Goal: Contribute content: Contribute content

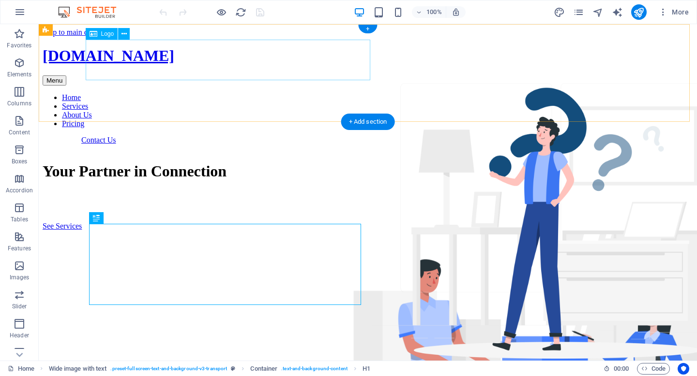
click at [252, 59] on div "[DOMAIN_NAME]" at bounding box center [368, 56] width 650 height 18
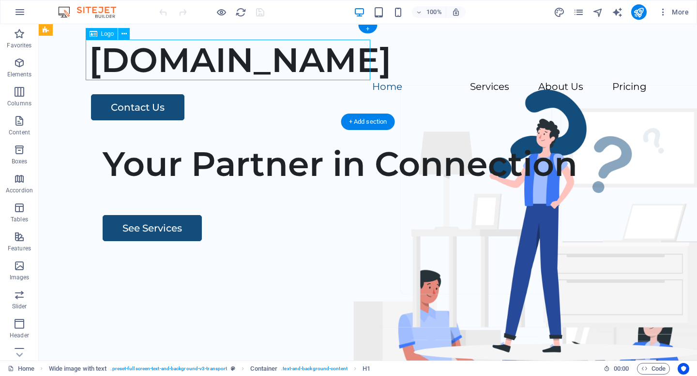
click at [252, 59] on div "[DOMAIN_NAME]" at bounding box center [367, 60] width 557 height 41
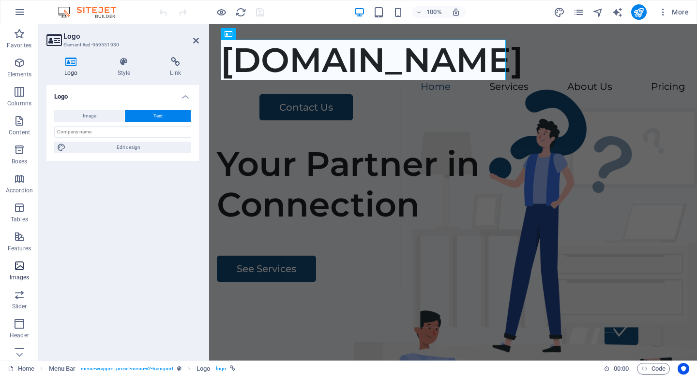
click at [25, 265] on icon "button" at bounding box center [20, 266] width 12 height 12
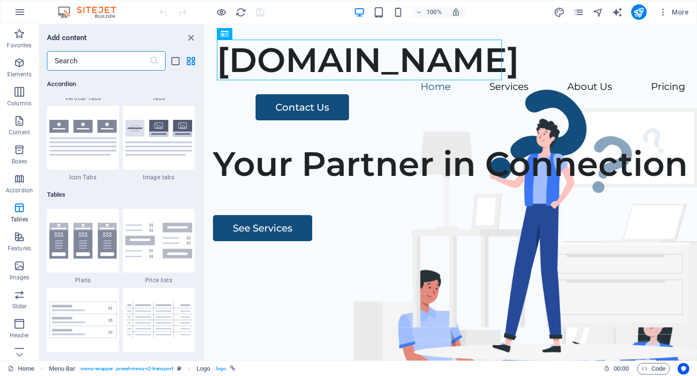
scroll to position [3237, 0]
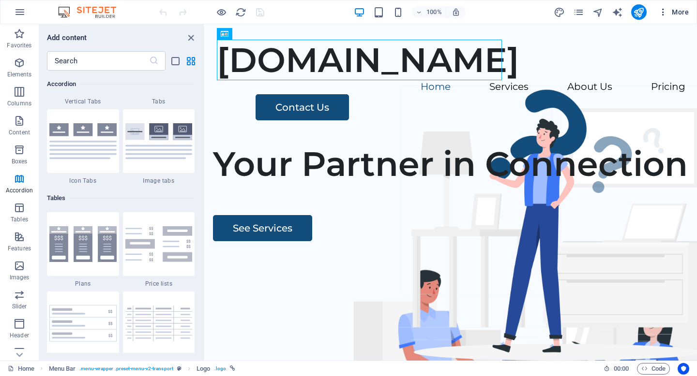
click at [664, 13] on icon "button" at bounding box center [663, 12] width 10 height 10
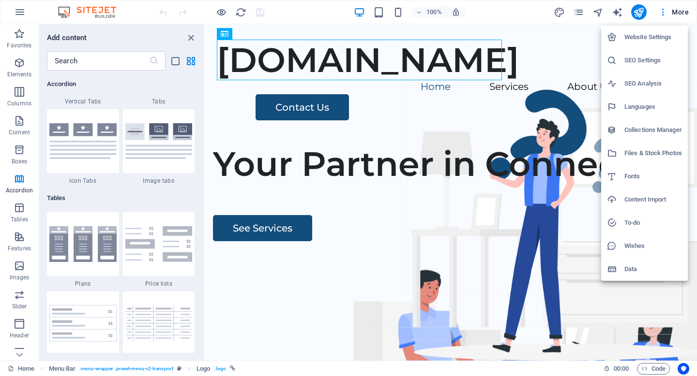
click at [621, 206] on li "Content Import" at bounding box center [644, 199] width 87 height 23
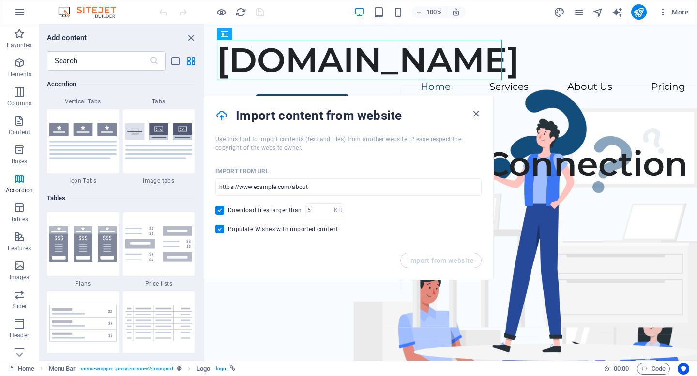
click at [469, 113] on h4 "Import content from website" at bounding box center [353, 115] width 234 height 15
click at [481, 116] on icon "button" at bounding box center [475, 113] width 11 height 11
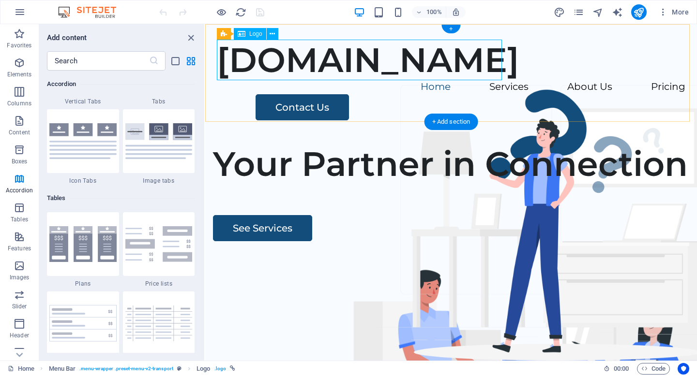
click at [398, 54] on div "[DOMAIN_NAME]" at bounding box center [451, 60] width 468 height 41
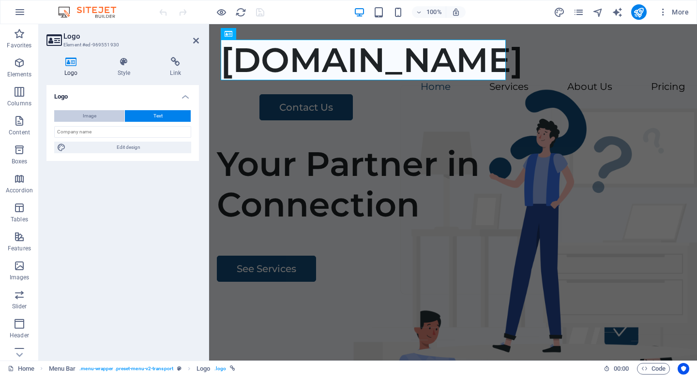
click at [92, 113] on span "Image" at bounding box center [90, 116] width 14 height 12
select select "DISABLED_OPTION_VALUE"
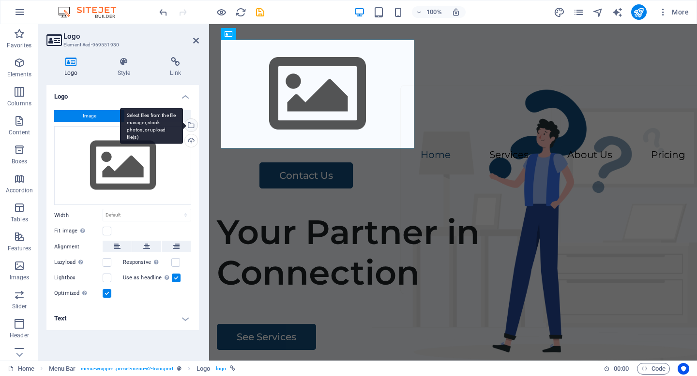
click at [194, 128] on div "Select files from the file manager, stock photos, or upload file(s)" at bounding box center [190, 126] width 15 height 15
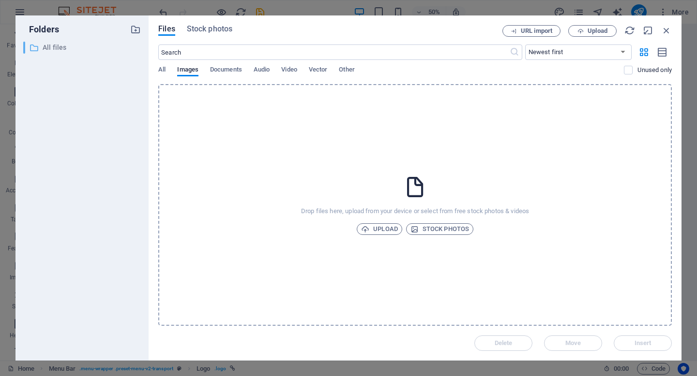
click at [54, 47] on p "All files" at bounding box center [83, 47] width 80 height 11
click at [391, 227] on span "Upload" at bounding box center [379, 230] width 37 height 12
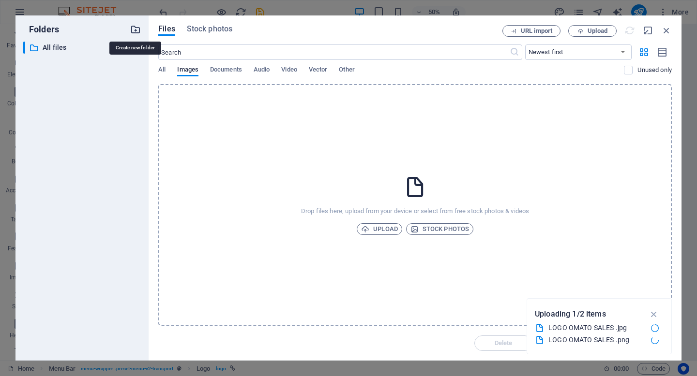
click at [134, 26] on icon "button" at bounding box center [135, 29] width 11 height 11
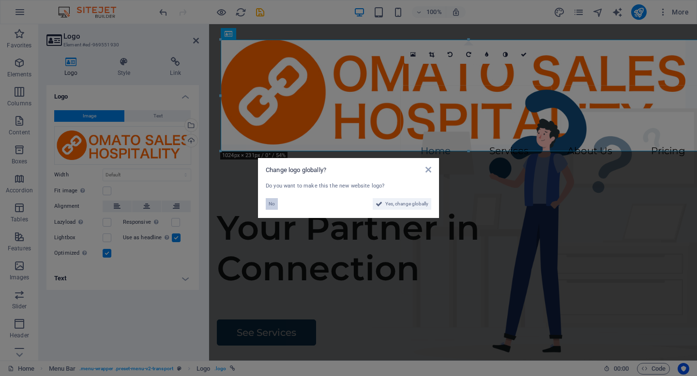
click at [271, 203] on span "No" at bounding box center [272, 204] width 6 height 12
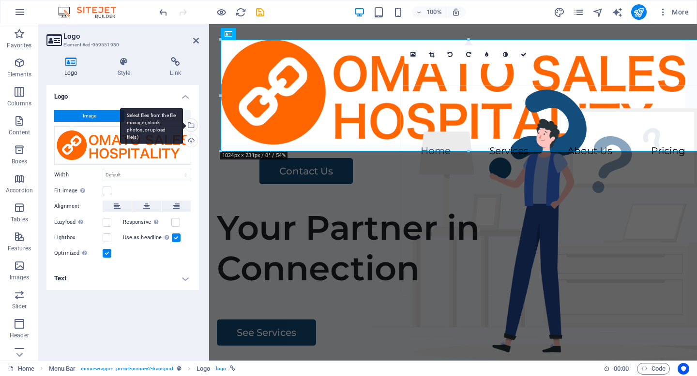
click at [193, 123] on div "Select files from the file manager, stock photos, or upload file(s)" at bounding box center [190, 126] width 15 height 15
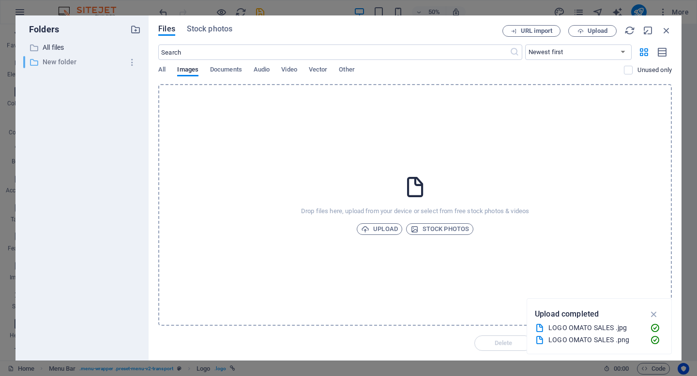
click at [75, 63] on p "New folder" at bounding box center [83, 62] width 80 height 11
click at [133, 64] on icon "button" at bounding box center [132, 63] width 10 height 10
click at [134, 85] on h6 "Rename" at bounding box center [140, 88] width 28 height 12
type input "LOGO"
click at [45, 51] on p "All files" at bounding box center [83, 47] width 80 height 11
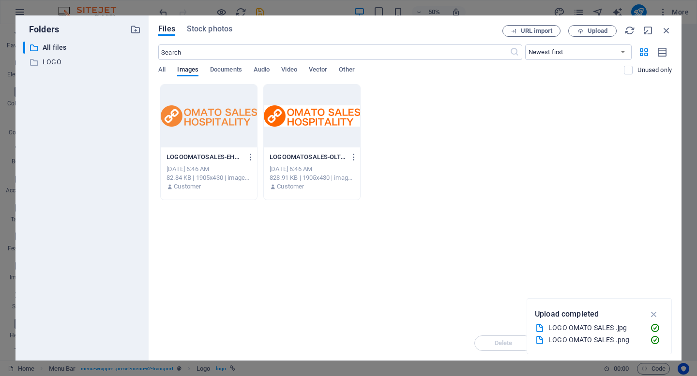
drag, startPoint x: 340, startPoint y: 225, endPoint x: 219, endPoint y: 135, distance: 151.2
click at [219, 135] on div "Drop files here to upload them instantly LOGOOMATOSALES-EHsKOIaTRrJ0fElJ66cmAw.…" at bounding box center [414, 205] width 513 height 242
click at [217, 120] on div at bounding box center [209, 116] width 96 height 63
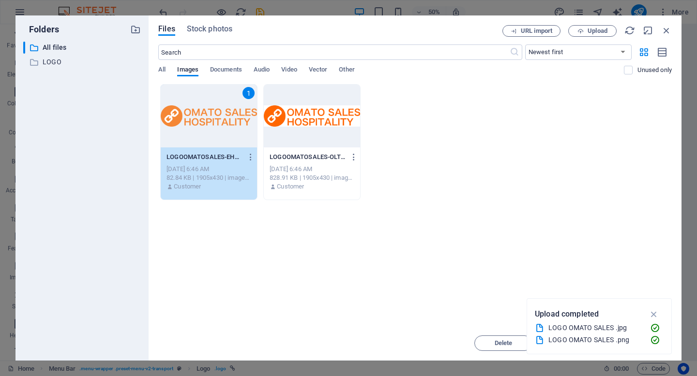
click at [303, 141] on div at bounding box center [312, 116] width 96 height 63
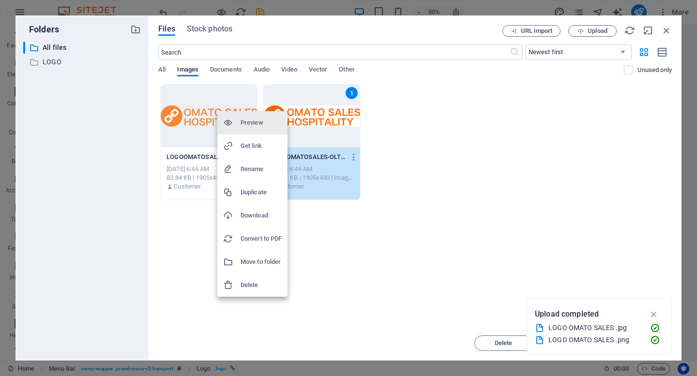
click at [355, 199] on div at bounding box center [348, 188] width 697 height 376
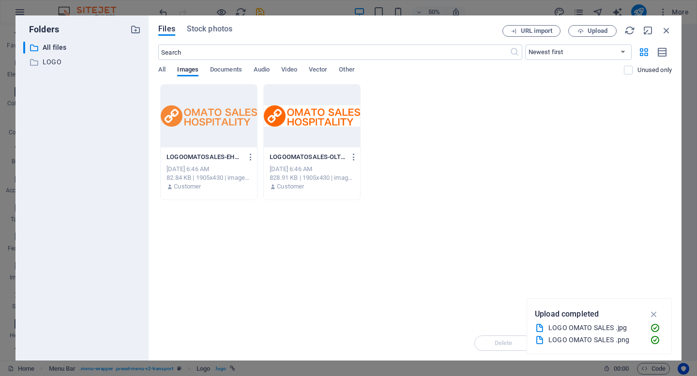
click at [225, 133] on div at bounding box center [209, 116] width 96 height 63
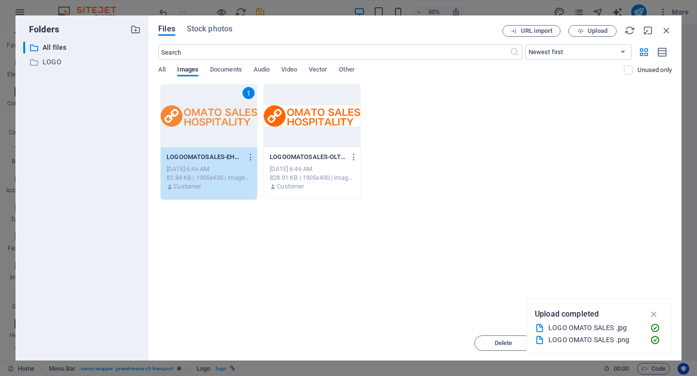
click at [299, 127] on div at bounding box center [312, 116] width 96 height 63
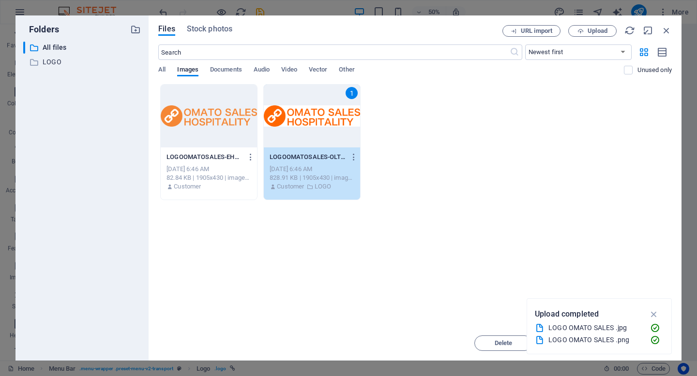
click at [319, 236] on div "Drop files here to upload them instantly LOGOOMATOSALES-EHsKOIaTRrJ0fElJ66cmAw.…" at bounding box center [414, 205] width 513 height 242
click at [60, 65] on p "LOGO" at bounding box center [83, 62] width 80 height 11
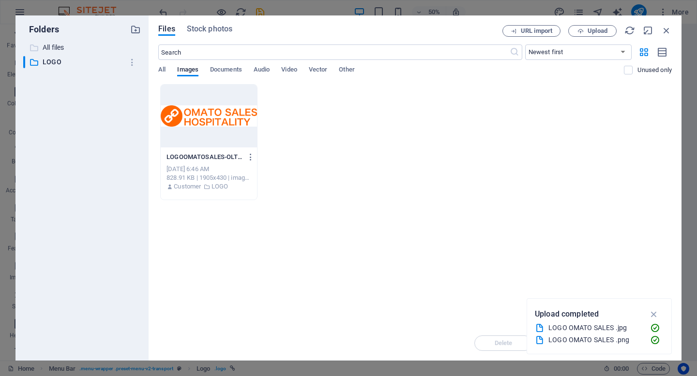
click at [73, 50] on p "All files" at bounding box center [83, 47] width 80 height 11
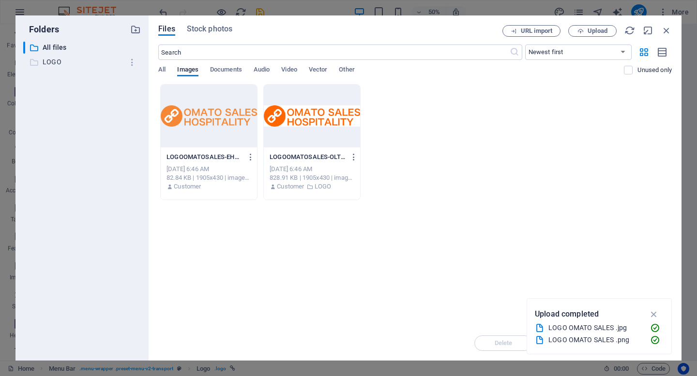
click at [65, 60] on p "LOGO" at bounding box center [83, 62] width 80 height 11
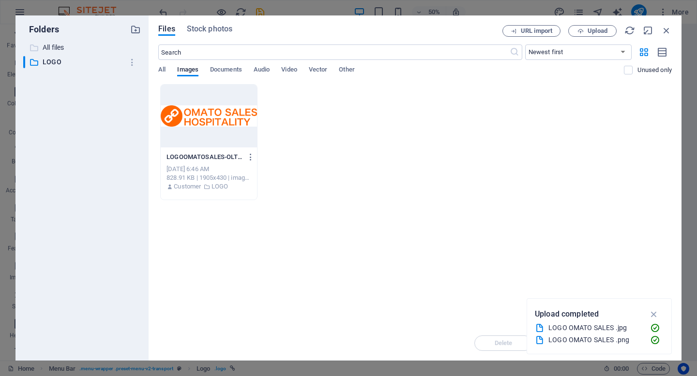
click at [67, 46] on p "All files" at bounding box center [83, 47] width 80 height 11
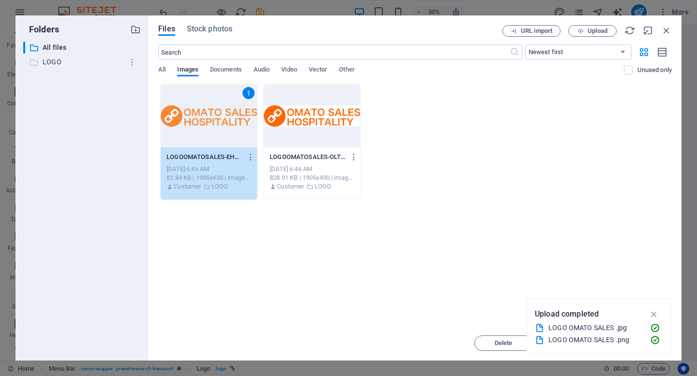
click at [61, 62] on p "LOGO" at bounding box center [83, 62] width 80 height 11
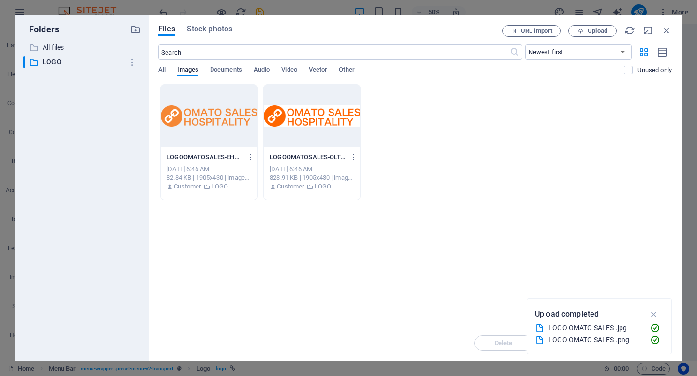
click at [8, 66] on div "Folders ​ All files All files ​ LOGO LOGO Files Stock photos URL import Upload …" at bounding box center [348, 188] width 697 height 376
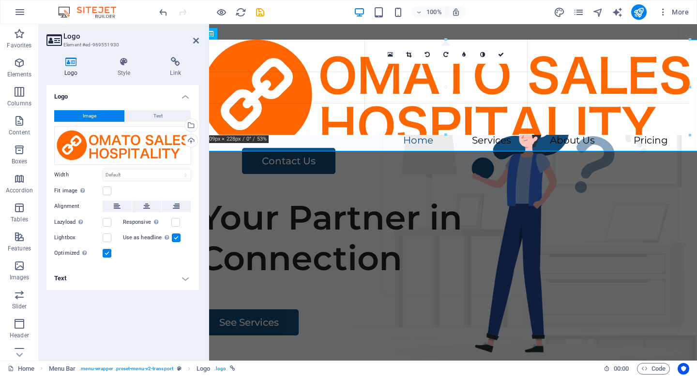
scroll to position [0, 0]
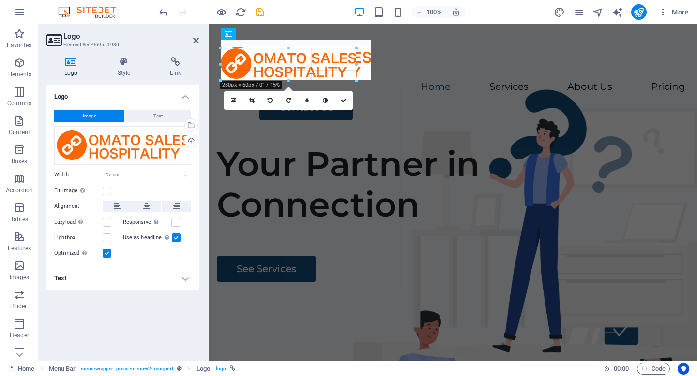
drag, startPoint x: 688, startPoint y: 153, endPoint x: 343, endPoint y: 64, distance: 356.2
type input "311"
select select "px"
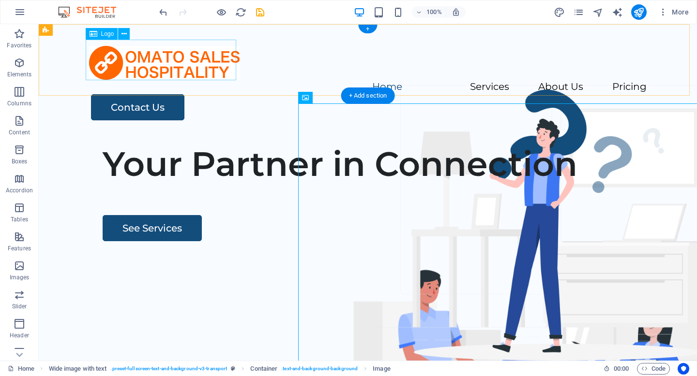
click at [205, 64] on div at bounding box center [367, 60] width 557 height 41
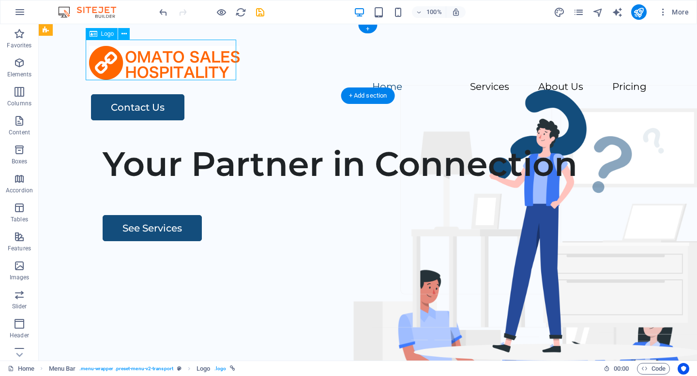
click at [205, 64] on div at bounding box center [367, 60] width 557 height 41
select select "px"
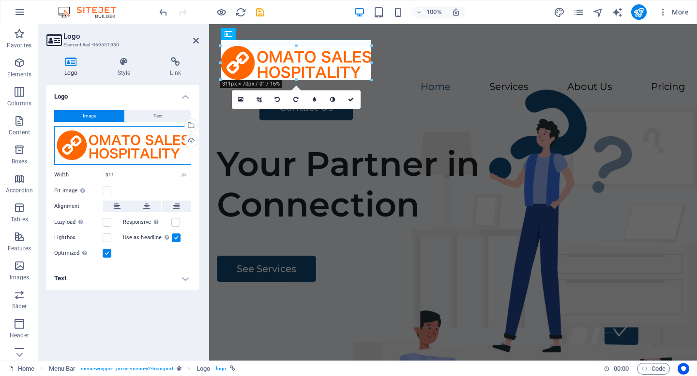
click at [160, 145] on div "Drag files here, click to choose files or select files from Files or our free s…" at bounding box center [122, 145] width 137 height 39
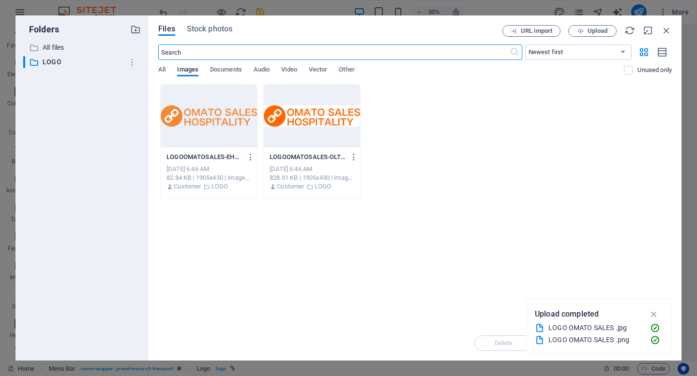
click at [217, 120] on div at bounding box center [209, 116] width 96 height 63
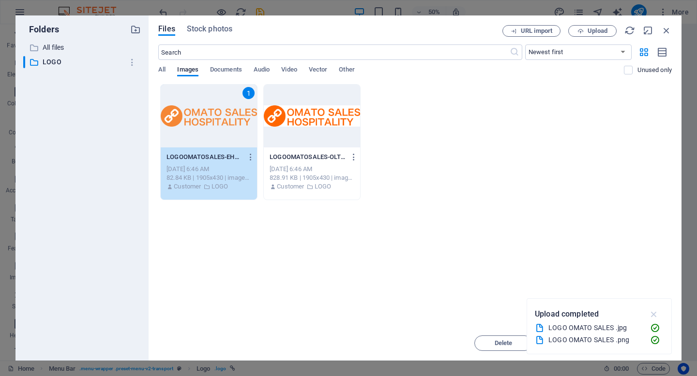
click at [652, 315] on icon "button" at bounding box center [653, 314] width 11 height 11
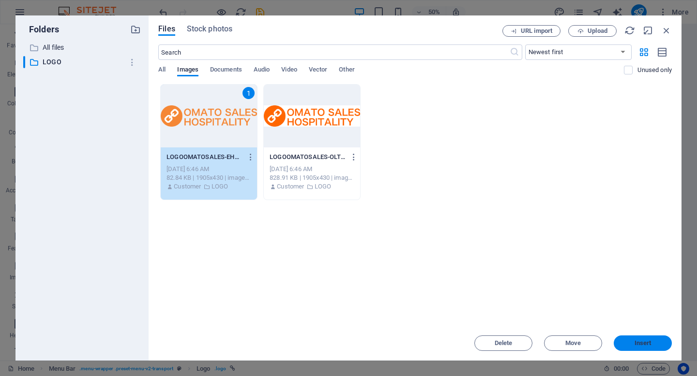
click at [641, 342] on span "Insert" at bounding box center [642, 344] width 17 height 6
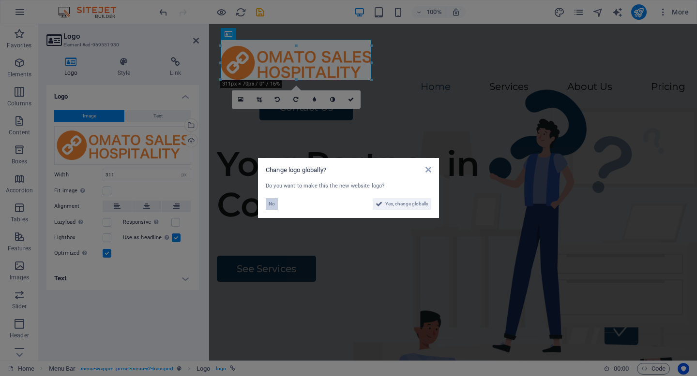
click at [275, 202] on button "No" at bounding box center [272, 204] width 12 height 12
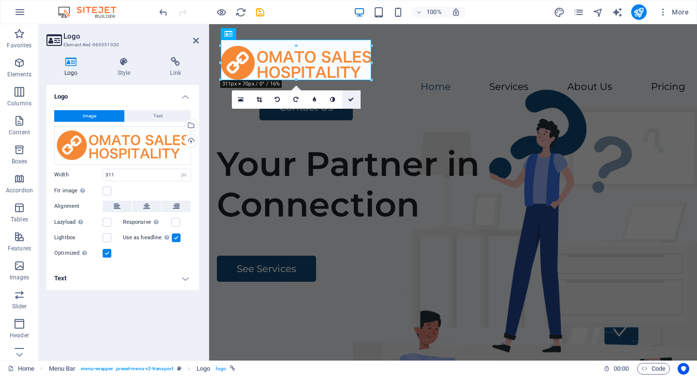
click at [354, 98] on link at bounding box center [351, 99] width 18 height 18
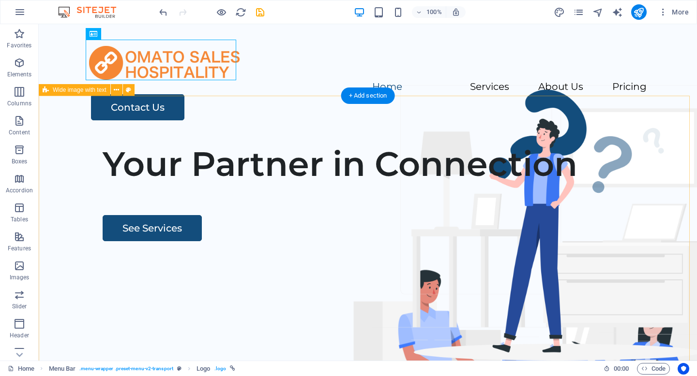
click at [253, 170] on div "Your Partner in Connection See Services" at bounding box center [368, 321] width 658 height 371
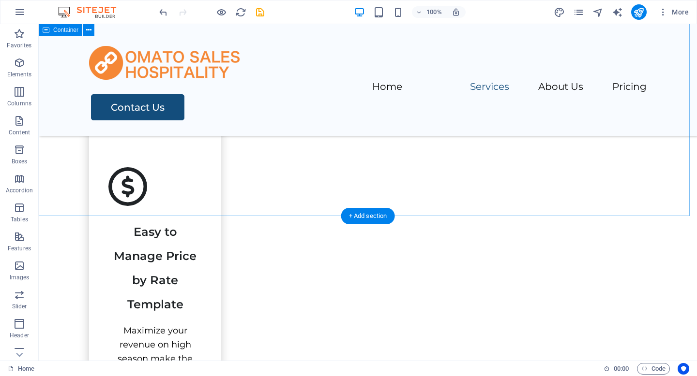
scroll to position [651, 0]
click at [374, 217] on div "+ Add section" at bounding box center [368, 216] width 54 height 16
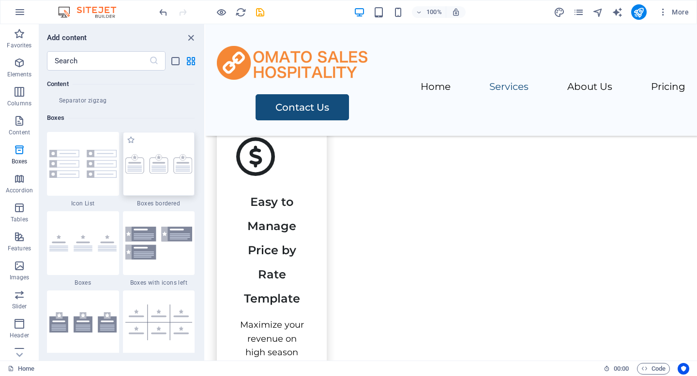
scroll to position [2565, 0]
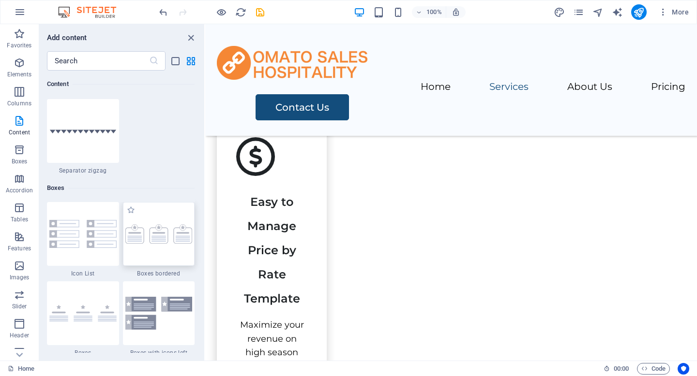
click at [159, 241] on img at bounding box center [158, 234] width 67 height 19
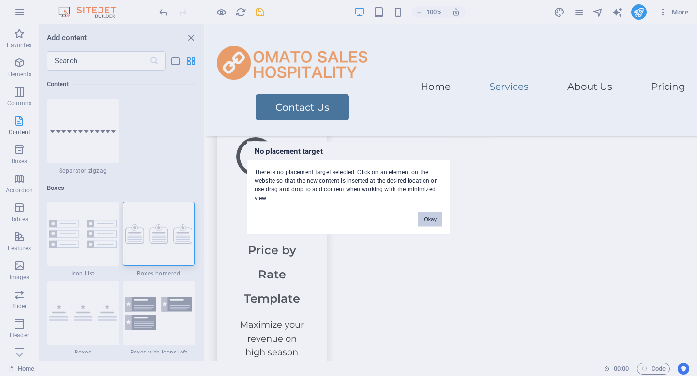
click at [426, 225] on button "Okay" at bounding box center [430, 219] width 24 height 15
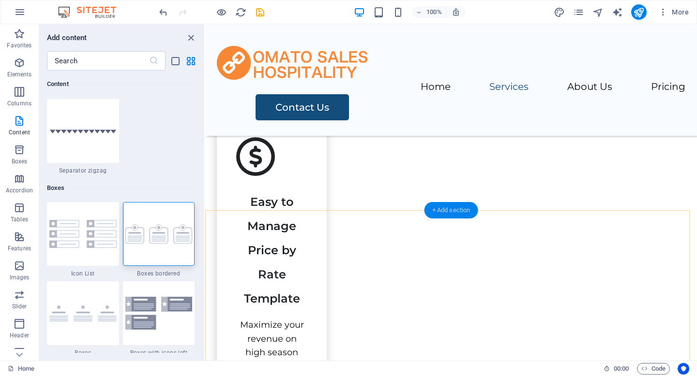
click at [450, 215] on div "+ Add section" at bounding box center [451, 210] width 54 height 16
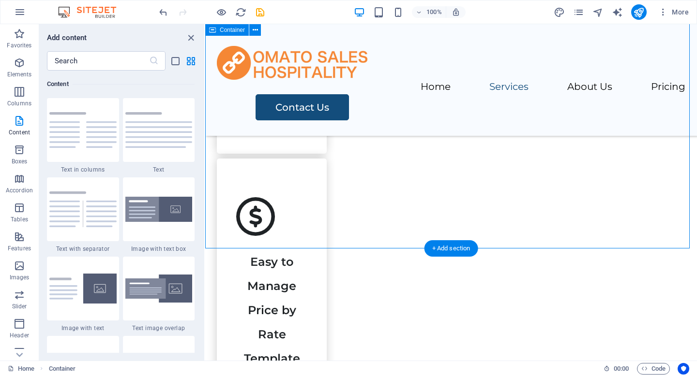
scroll to position [732, 0]
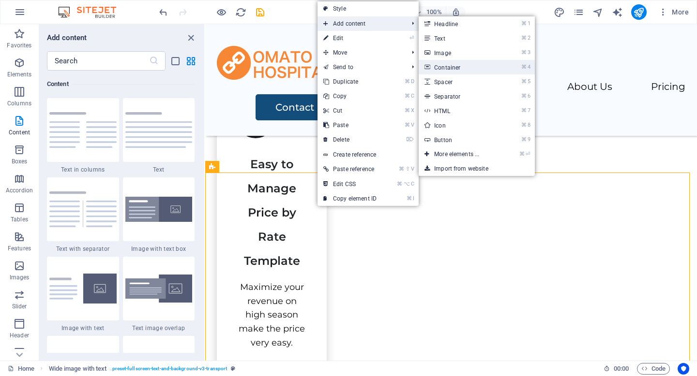
click at [451, 71] on link "⌘ 4 Container" at bounding box center [459, 67] width 80 height 15
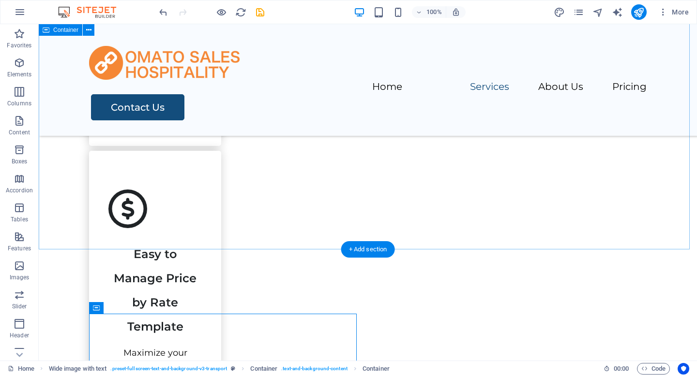
scroll to position [617, 0]
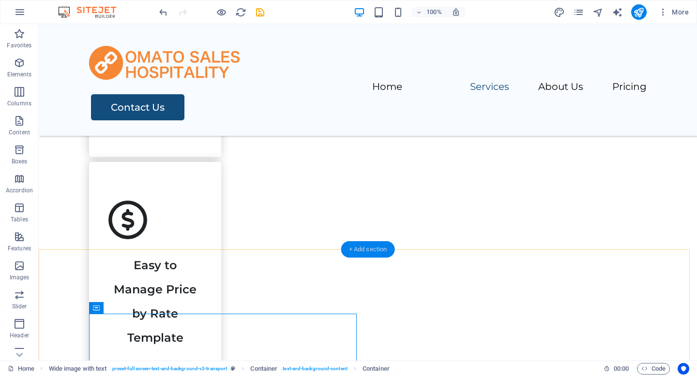
click at [368, 253] on div "+ Add section" at bounding box center [368, 249] width 54 height 16
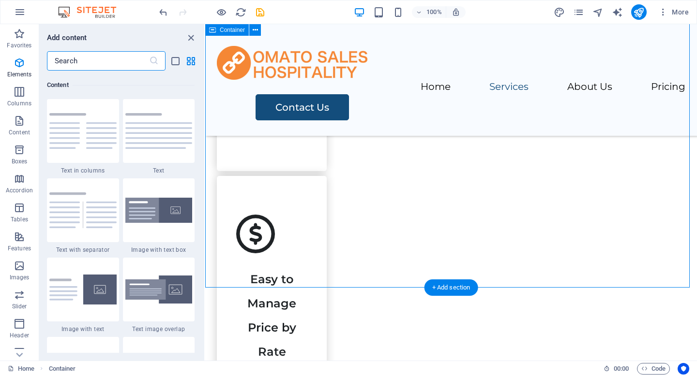
scroll to position [1693, 0]
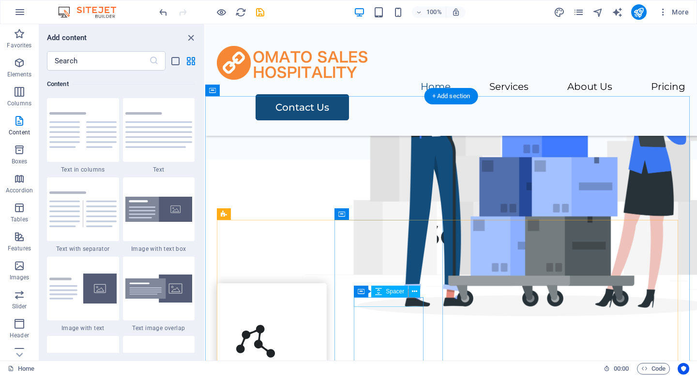
scroll to position [226, 0]
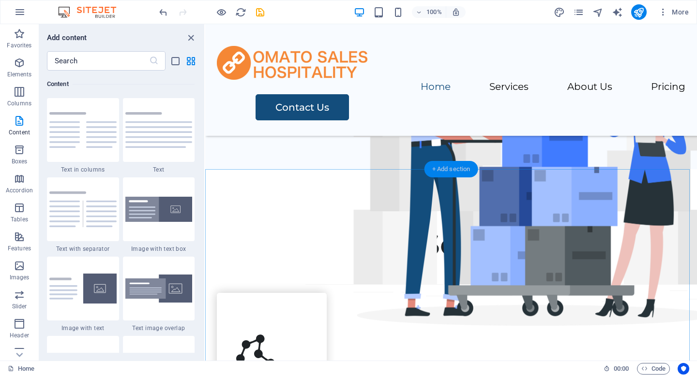
click at [456, 168] on div "+ Add section" at bounding box center [451, 169] width 54 height 16
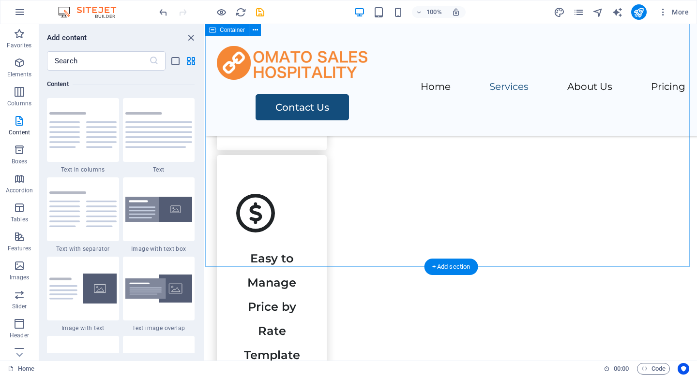
scroll to position [638, 0]
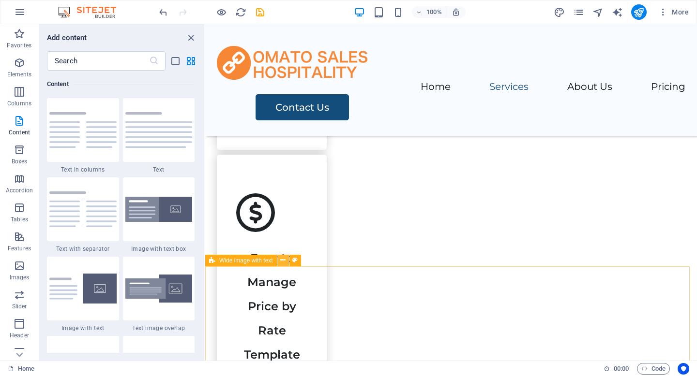
click at [284, 262] on icon at bounding box center [282, 261] width 5 height 10
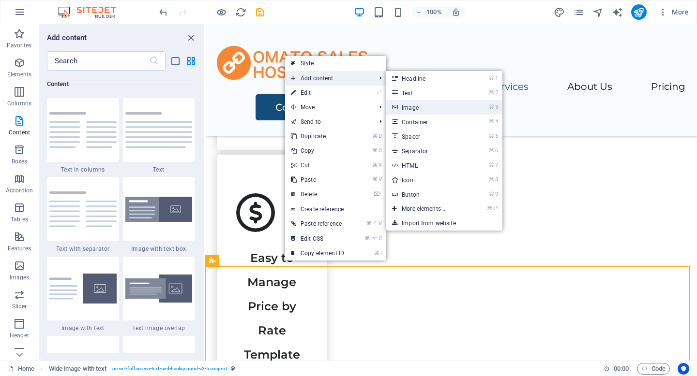
click at [406, 104] on link "⌘ 3 Image" at bounding box center [426, 107] width 80 height 15
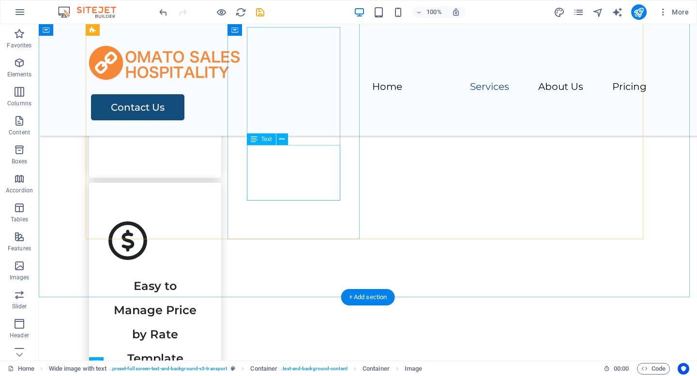
scroll to position [569, 0]
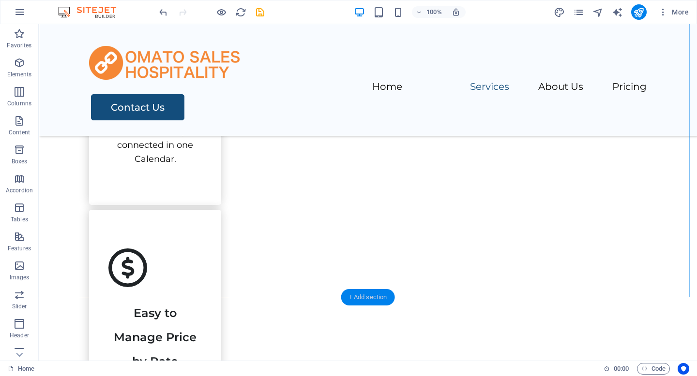
click at [357, 304] on div "+ Add section" at bounding box center [368, 297] width 54 height 16
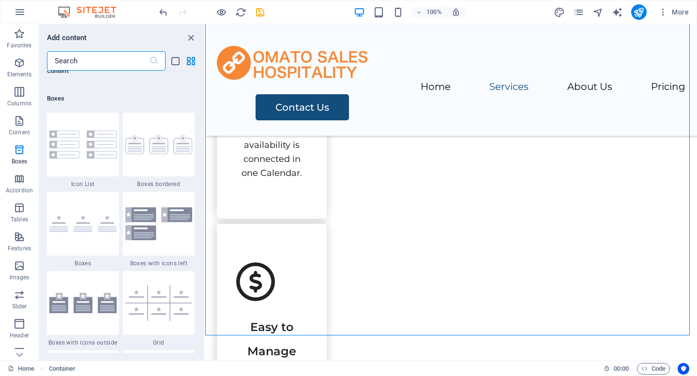
scroll to position [2654, 0]
click at [160, 162] on div at bounding box center [159, 145] width 72 height 64
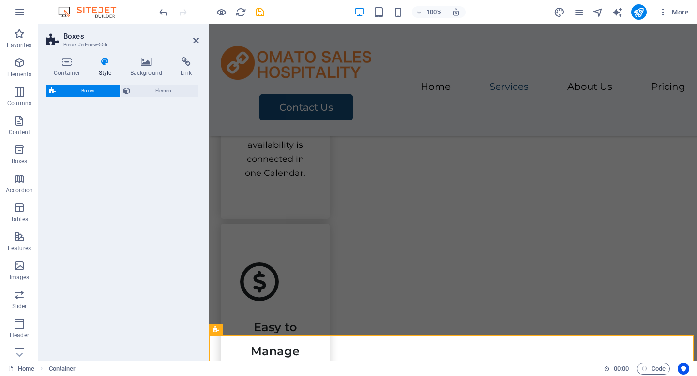
select select "rem"
select select "preset-boxes-v3-border"
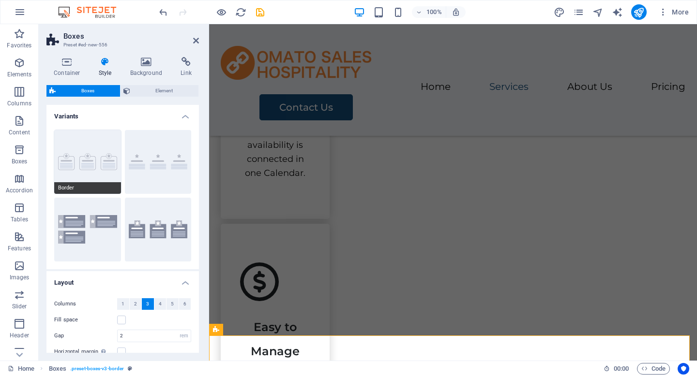
click at [91, 151] on button "Border" at bounding box center [87, 162] width 67 height 64
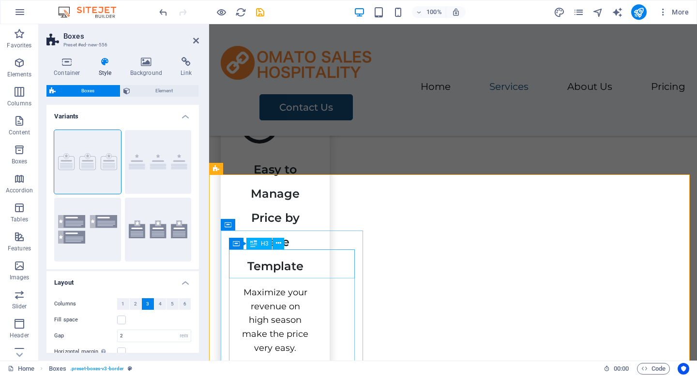
scroll to position [731, 0]
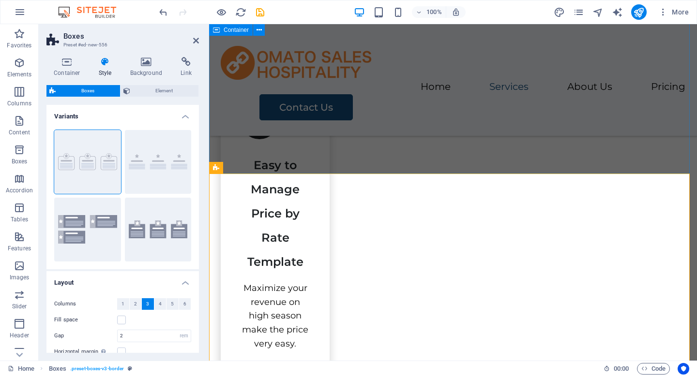
click at [352, 160] on div "Our Services Connecting all the OTA No more overbookings all OTA's availability…" at bounding box center [453, 344] width 488 height 1360
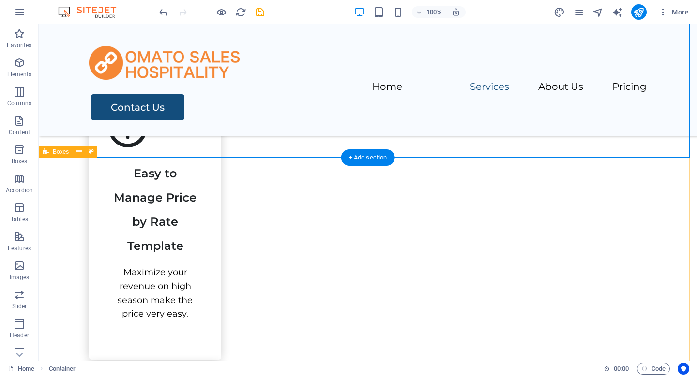
scroll to position [724, 0]
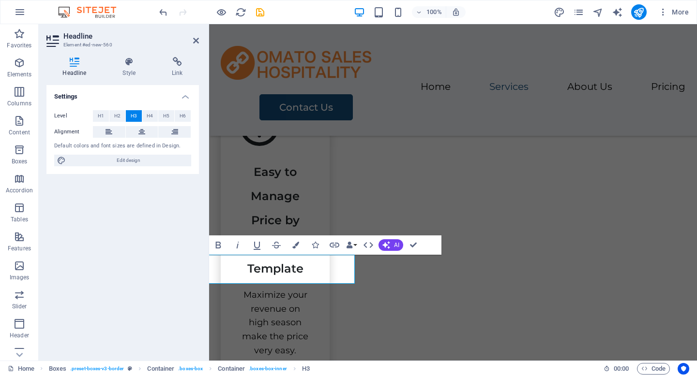
scroll to position [0, 40]
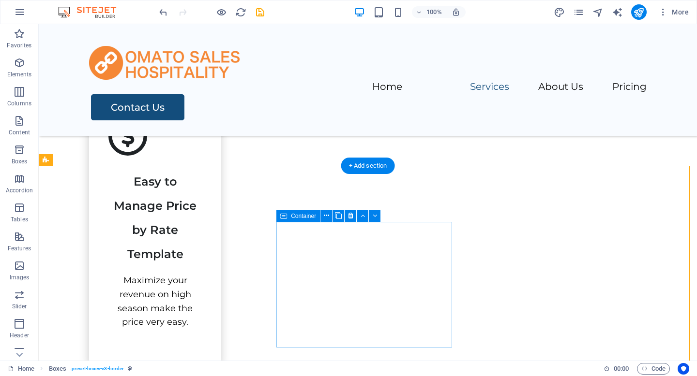
scroll to position [710, 0]
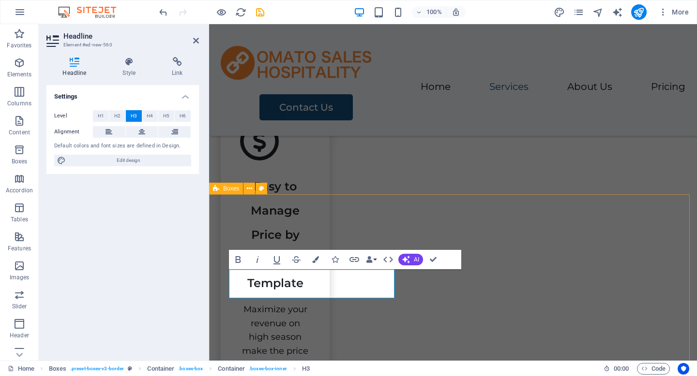
scroll to position [0, 0]
click at [118, 116] on span "H2" at bounding box center [117, 116] width 6 height 12
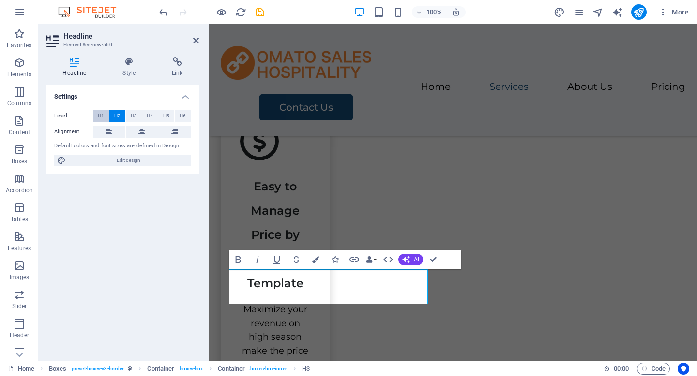
click at [98, 115] on span "H1" at bounding box center [101, 116] width 6 height 12
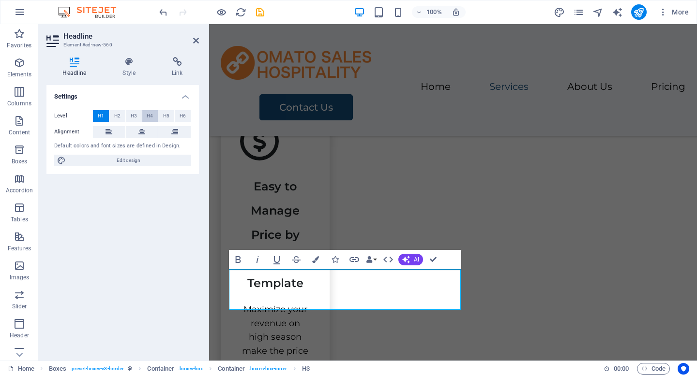
click at [147, 117] on span "H4" at bounding box center [150, 116] width 6 height 12
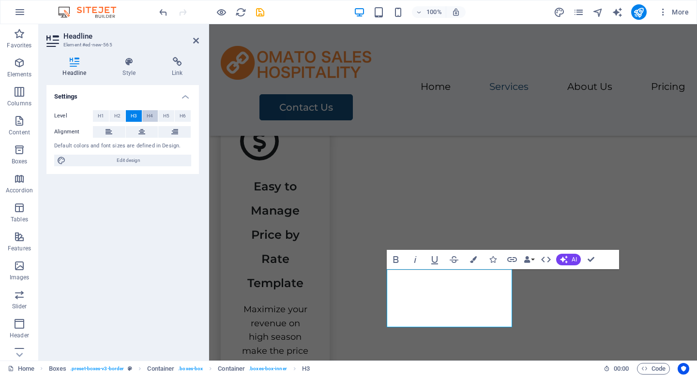
click at [145, 116] on button "H4" at bounding box center [150, 116] width 16 height 12
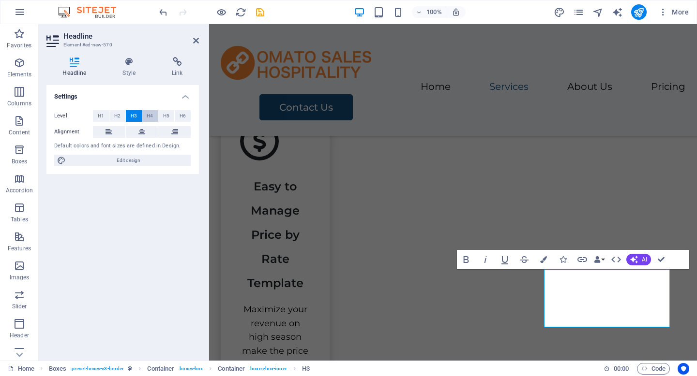
click at [149, 116] on span "H4" at bounding box center [150, 116] width 6 height 12
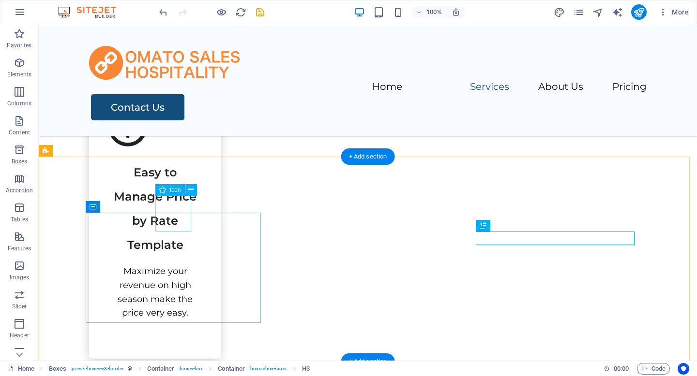
select select "xMidYMid"
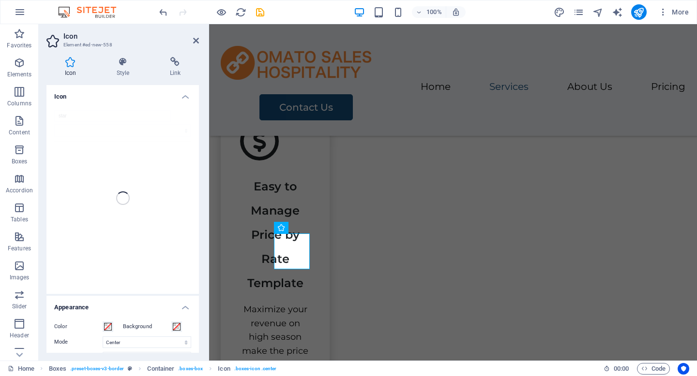
click at [151, 114] on div "star" at bounding box center [122, 199] width 152 height 192
drag, startPoint x: 144, startPoint y: 116, endPoint x: 44, endPoint y: 94, distance: 103.0
click at [44, 94] on div "Icon Style Link Icon communication All icon sets... IcoFont Ionicons FontAwesom…" at bounding box center [123, 205] width 168 height 312
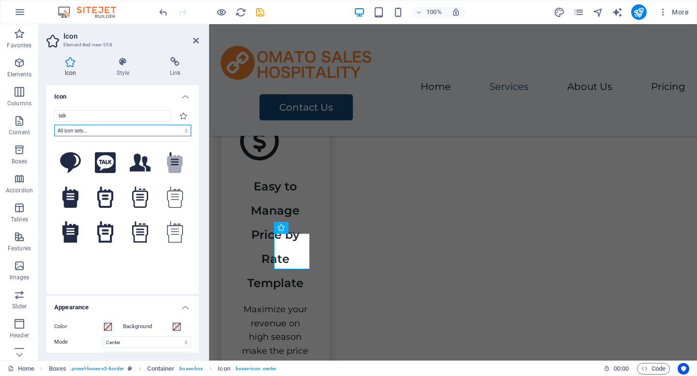
click at [158, 127] on select "All icon sets... IcoFont Ionicons FontAwesome Brands FontAwesome Duotone FontAw…" at bounding box center [122, 131] width 137 height 12
click at [54, 125] on select "All icon sets... IcoFont Ionicons FontAwesome Brands FontAwesome Duotone FontAw…" at bounding box center [122, 131] width 137 height 12
click at [164, 120] on input "talk" at bounding box center [112, 116] width 117 height 12
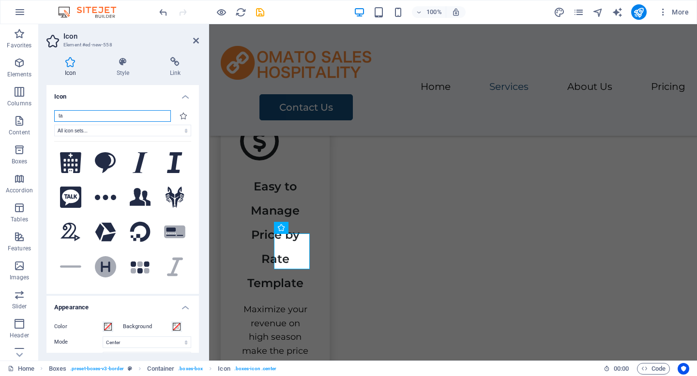
type input "t"
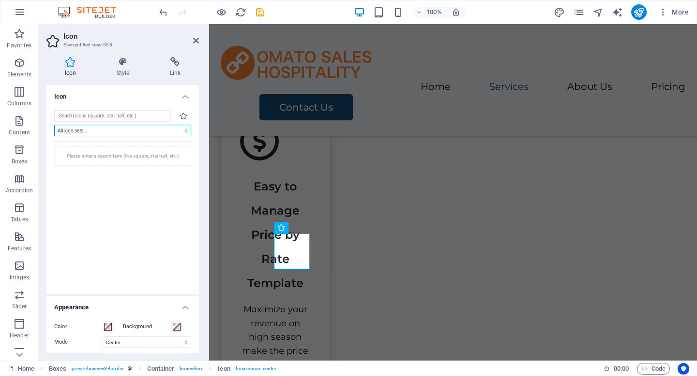
click at [164, 128] on select "All icon sets... IcoFont Ionicons FontAwesome Brands FontAwesome Duotone FontAw…" at bounding box center [122, 131] width 137 height 12
select select "icofont"
click at [54, 125] on select "All icon sets... IcoFont Ionicons FontAwesome Brands FontAwesome Duotone FontAw…" at bounding box center [122, 131] width 137 height 12
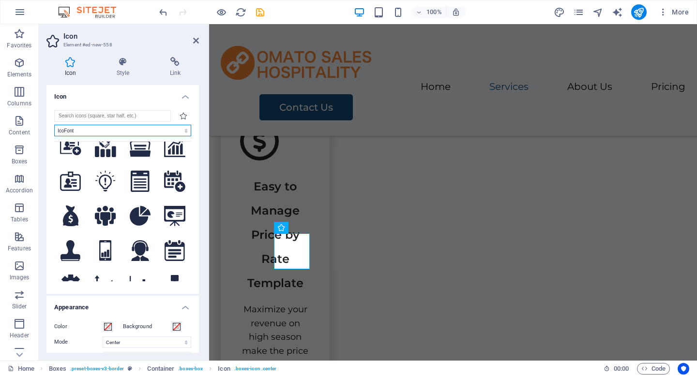
scroll to position [3202, 0]
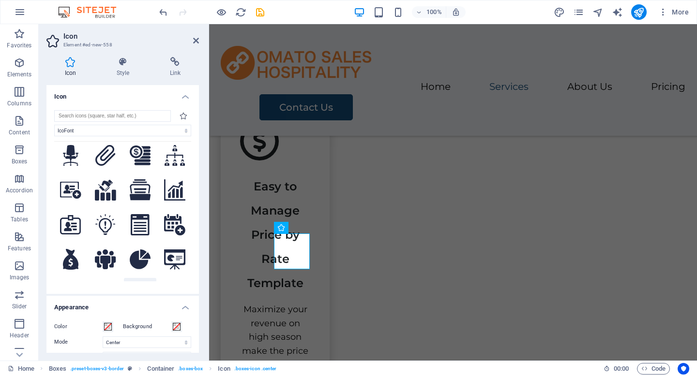
click at [146, 284] on icon at bounding box center [140, 294] width 18 height 21
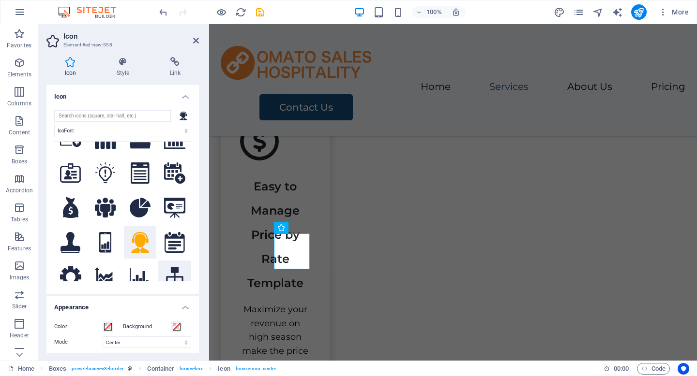
scroll to position [3250, 0]
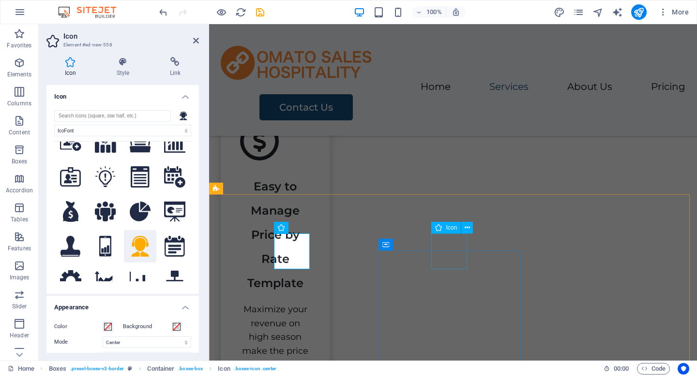
select select "xMidYMid"
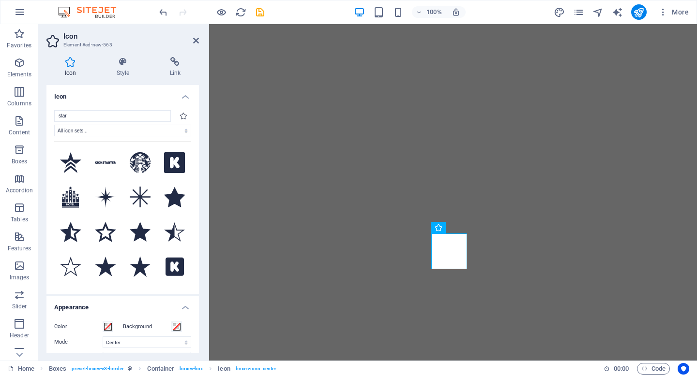
select select "xMidYMid"
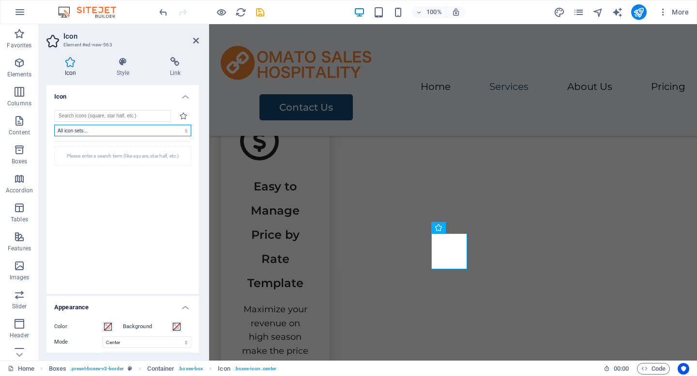
click at [133, 135] on select "All icon sets... IcoFont Ionicons FontAwesome Brands FontAwesome Duotone FontAw…" at bounding box center [122, 131] width 137 height 12
select select "icofont"
click at [54, 125] on select "All icon sets... IcoFont Ionicons FontAwesome Brands FontAwesome Duotone FontAw…" at bounding box center [122, 131] width 137 height 12
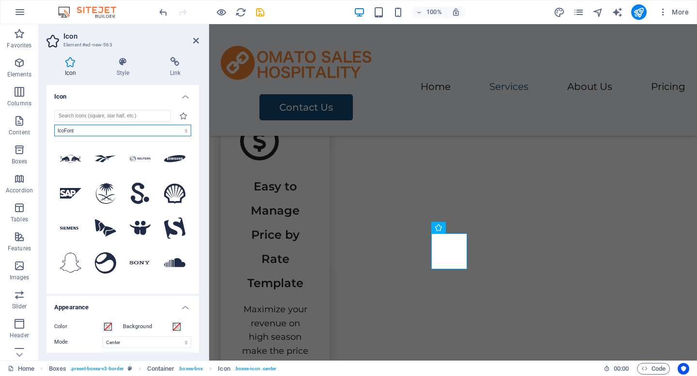
scroll to position [2662, 0]
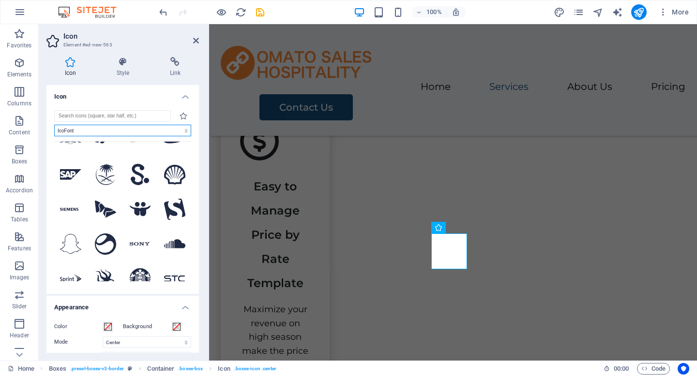
click at [123, 131] on select "All icon sets... IcoFont Ionicons FontAwesome Brands FontAwesome Duotone FontAw…" at bounding box center [122, 131] width 137 height 12
click at [114, 118] on input "search" at bounding box center [112, 116] width 117 height 12
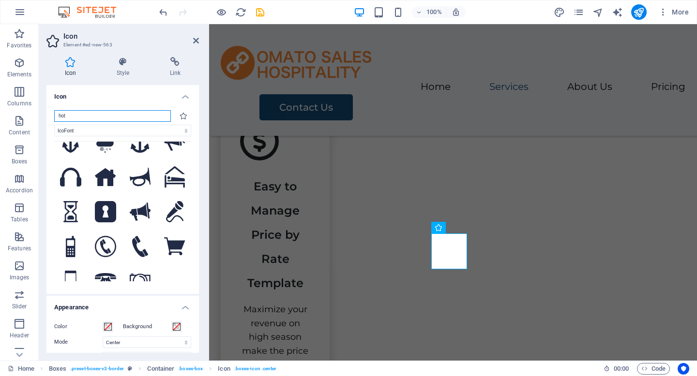
scroll to position [0, 0]
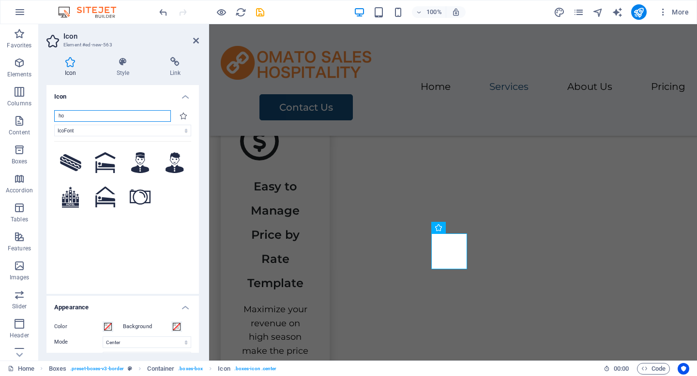
type input "h"
drag, startPoint x: 154, startPoint y: 116, endPoint x: 53, endPoint y: 115, distance: 100.7
click at [53, 115] on div "home All icon sets... IcoFont Ionicons FontAwesome Brands FontAwesome Duotone F…" at bounding box center [122, 199] width 152 height 192
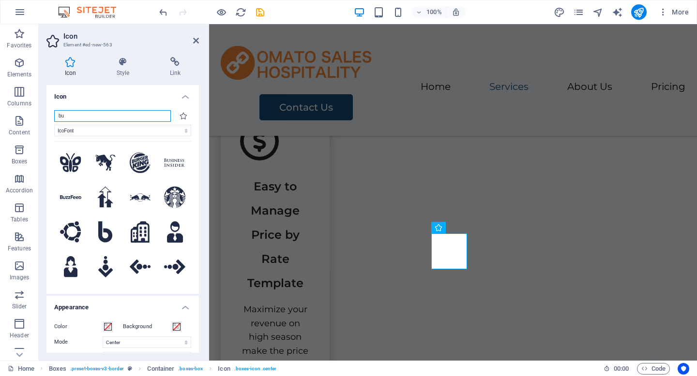
type input "b"
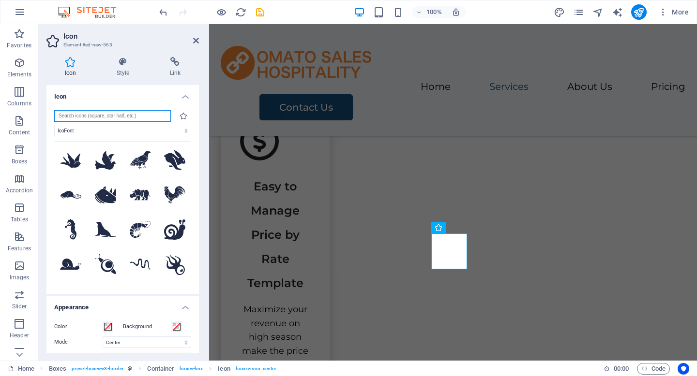
scroll to position [1115, 0]
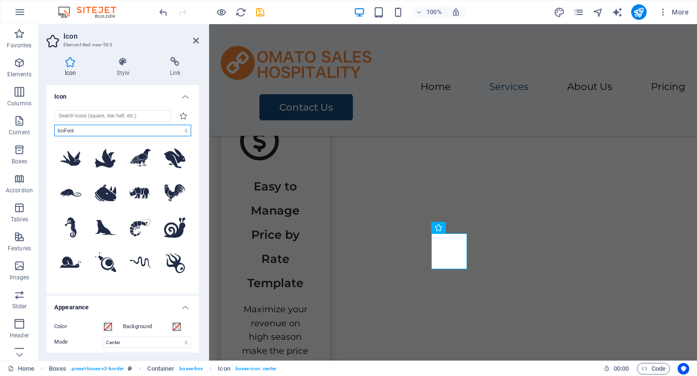
click at [147, 132] on select "All icon sets... IcoFont Ionicons FontAwesome Brands FontAwesome Duotone FontAw…" at bounding box center [122, 131] width 137 height 12
click at [54, 125] on select "All icon sets... IcoFont Ionicons FontAwesome Brands FontAwesome Duotone FontAw…" at bounding box center [122, 131] width 137 height 12
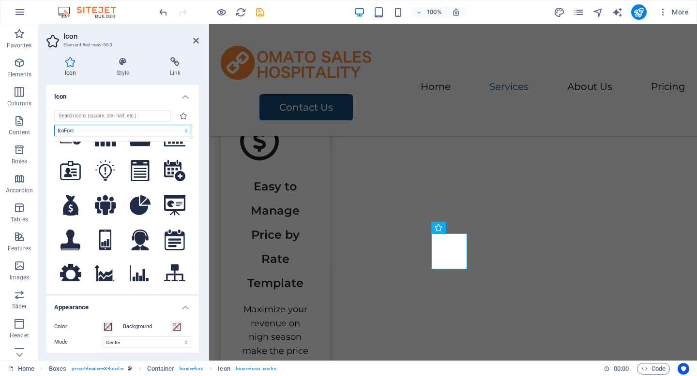
scroll to position [3263, 0]
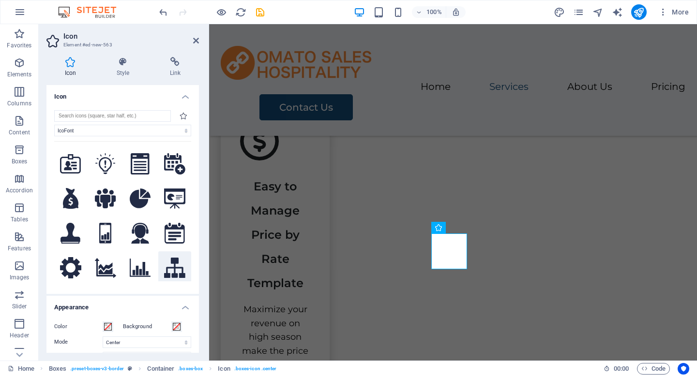
click at [176, 258] on icon at bounding box center [174, 268] width 21 height 20
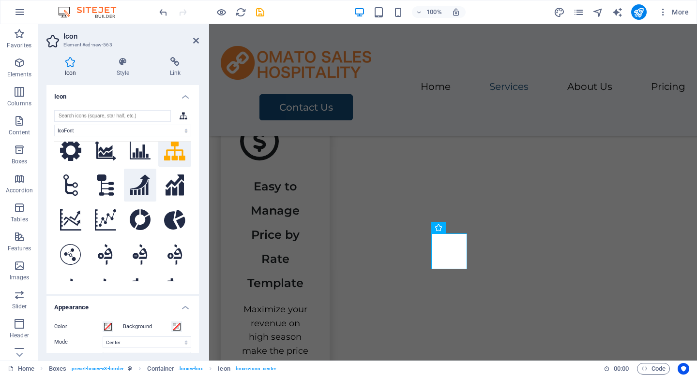
scroll to position [3409, 0]
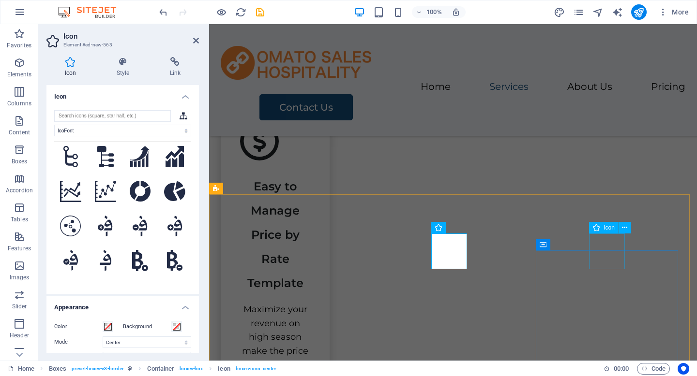
select select "xMidYMid"
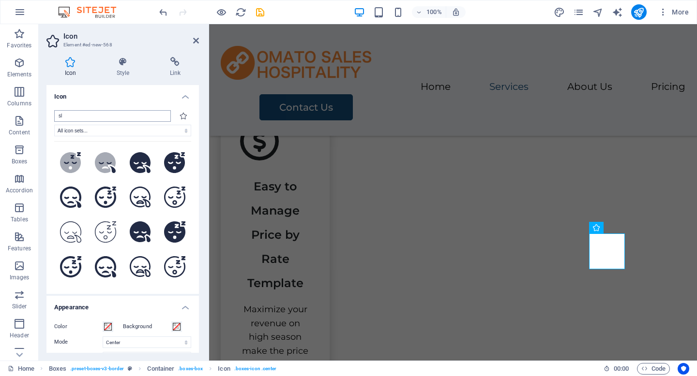
type input "s"
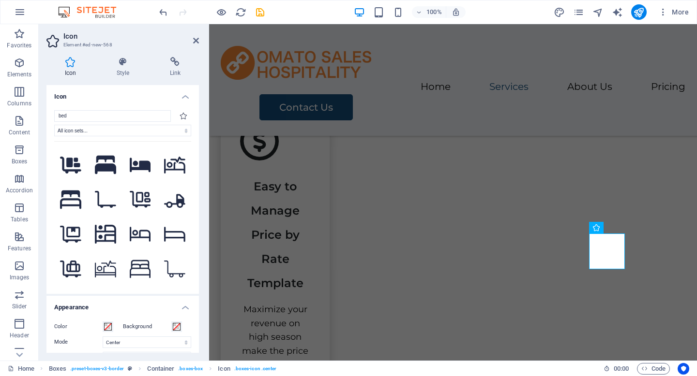
scroll to position [175, 0]
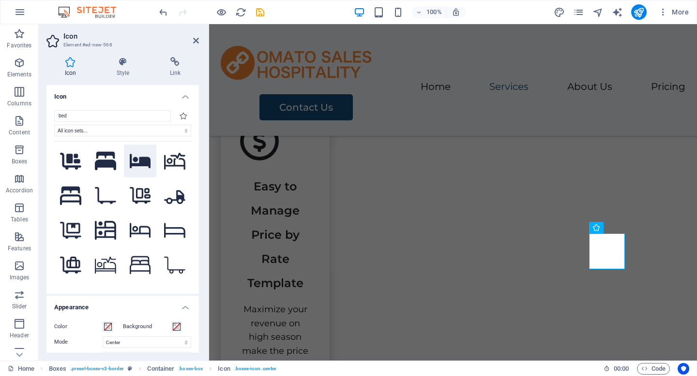
type input "bed"
click at [141, 160] on icon at bounding box center [140, 161] width 21 height 15
click at [357, 180] on div "Our Services Connecting all the OTA No more overbookings all OTA's availability…" at bounding box center [453, 365] width 488 height 1360
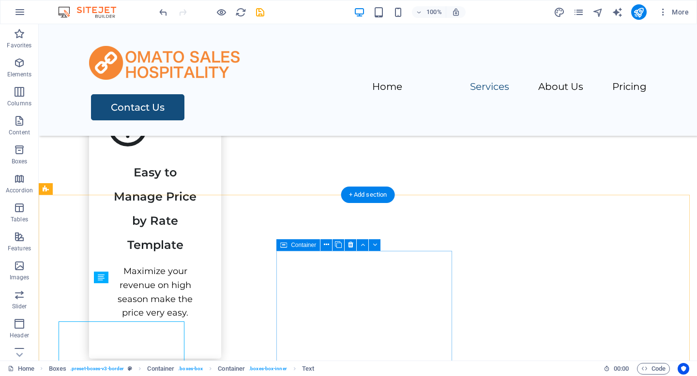
scroll to position [672, 0]
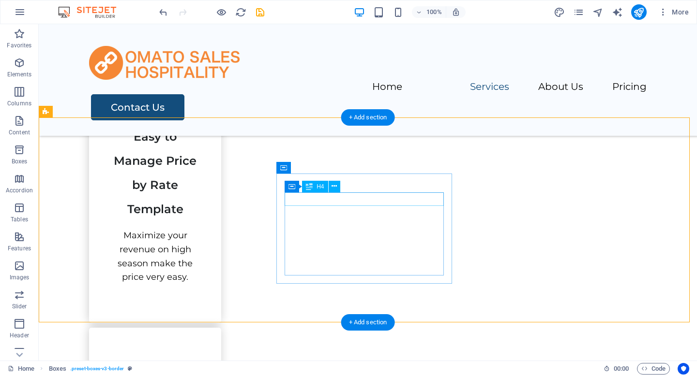
scroll to position [749, 0]
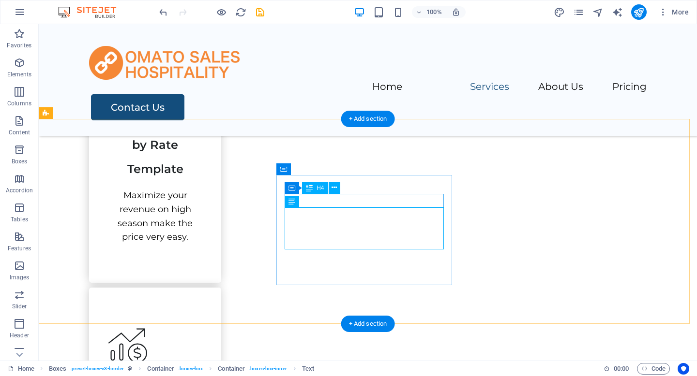
scroll to position [748, 0]
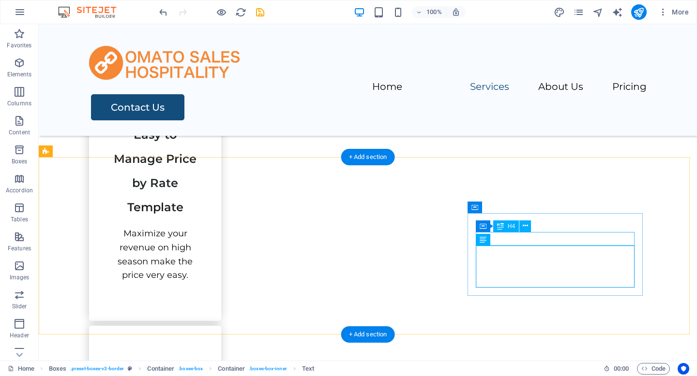
scroll to position [709, 0]
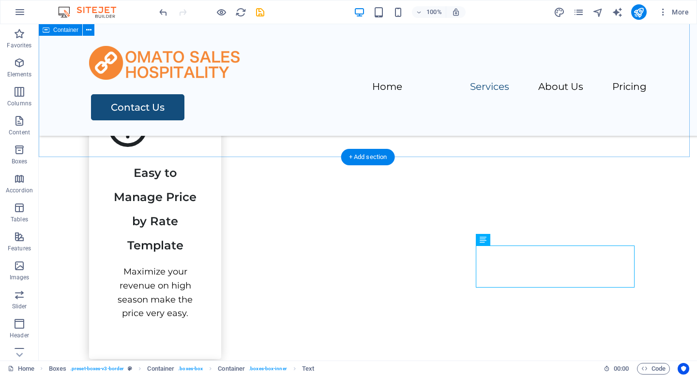
click at [542, 152] on div "Our Services Connecting all the OTA No more overbookings all OTA's availability…" at bounding box center [368, 295] width 658 height 1221
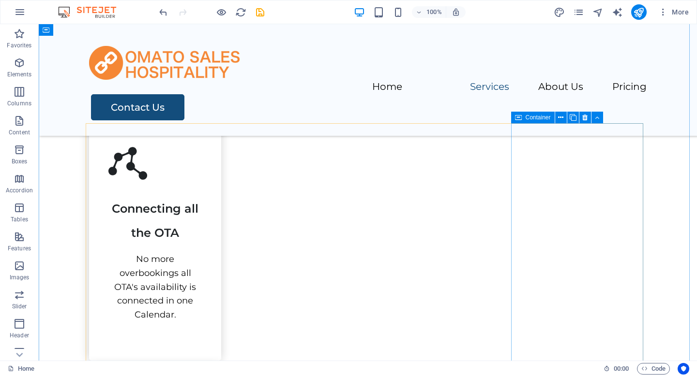
scroll to position [414, 0]
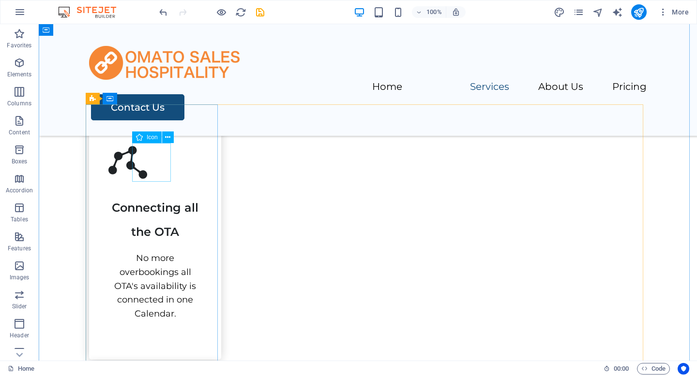
click at [154, 164] on figure at bounding box center [154, 162] width 93 height 39
select select "xMidYMid"
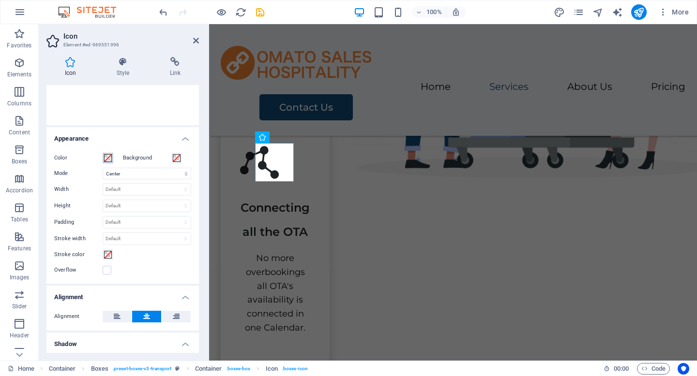
scroll to position [161, 0]
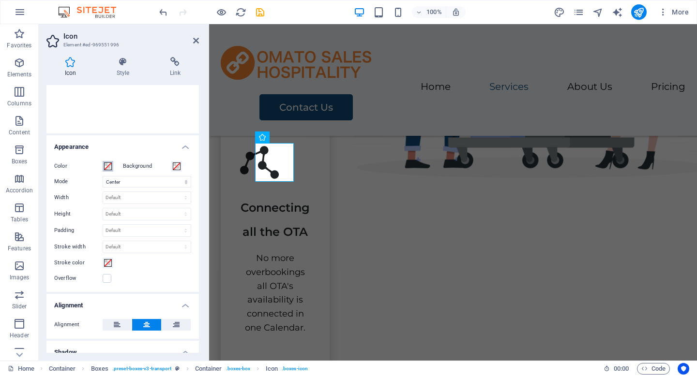
click at [104, 166] on span at bounding box center [108, 167] width 8 height 8
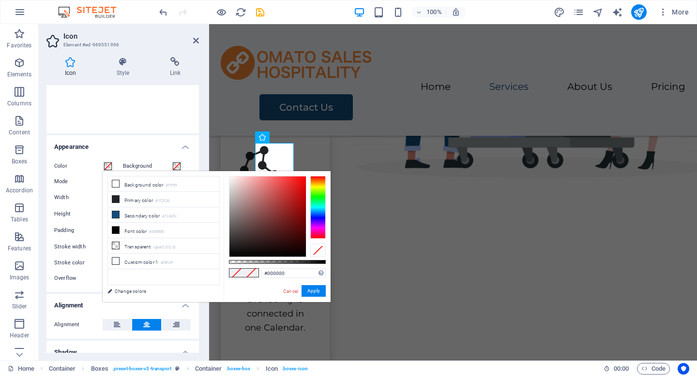
click at [319, 182] on div at bounding box center [317, 207] width 15 height 63
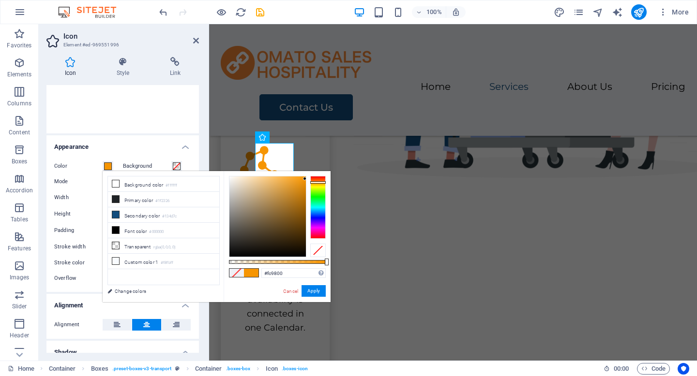
type input "#fe9900"
drag, startPoint x: 293, startPoint y: 194, endPoint x: 307, endPoint y: 177, distance: 22.1
click at [307, 177] on div at bounding box center [277, 216] width 97 height 81
drag, startPoint x: 293, startPoint y: 274, endPoint x: 257, endPoint y: 272, distance: 36.4
click at [257, 272] on div "#fe9900 Supported formats #0852ed rgb(8, 82, 237) rgba(8, 82, 237, 90%) hsv(221…" at bounding box center [277, 306] width 107 height 271
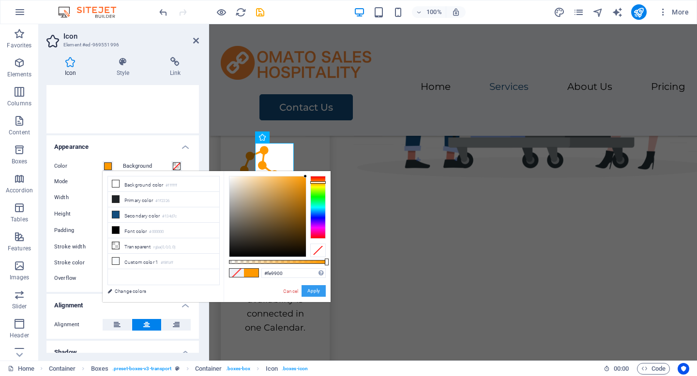
click at [308, 290] on button "Apply" at bounding box center [313, 292] width 24 height 12
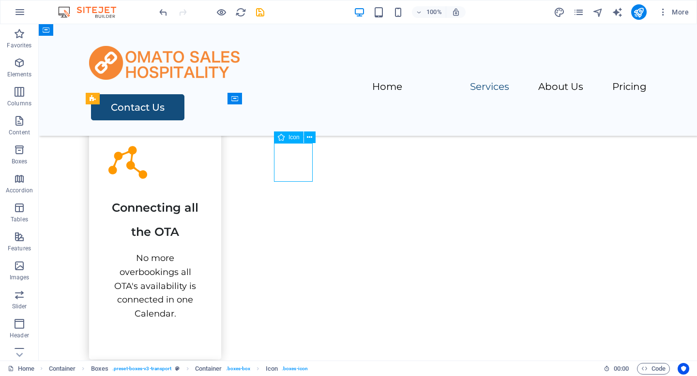
select select "xMidYMid"
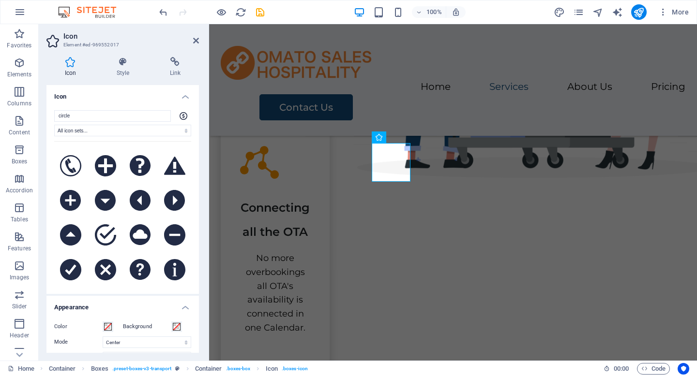
scroll to position [107, 0]
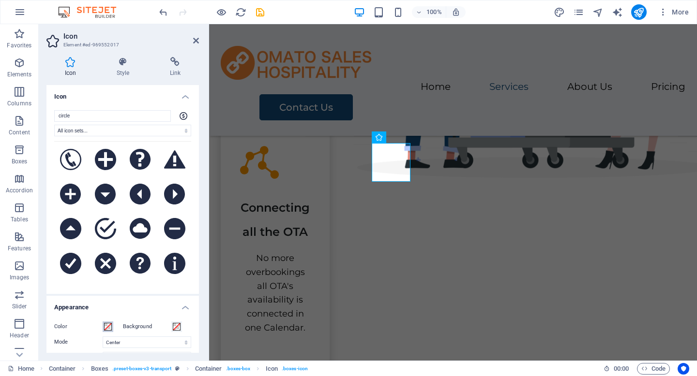
click at [108, 324] on span at bounding box center [108, 327] width 8 height 8
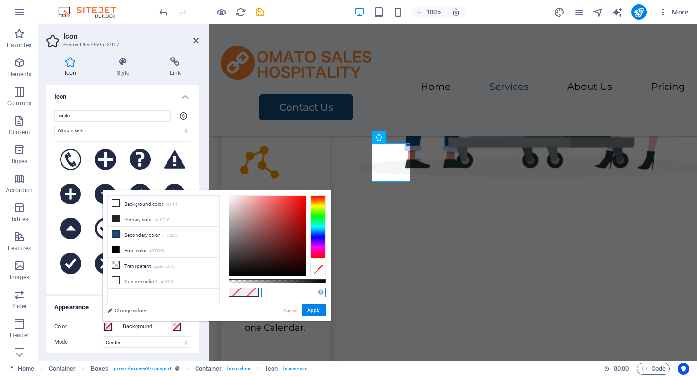
click at [276, 289] on input "text" at bounding box center [293, 293] width 64 height 10
paste input "#fe9900"
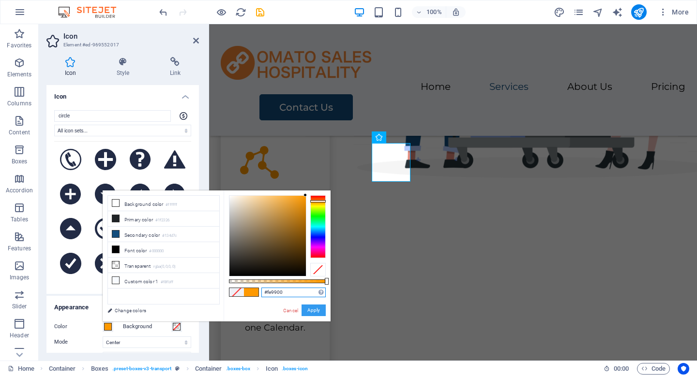
type input "#fe9900"
click at [318, 313] on button "Apply" at bounding box center [313, 311] width 24 height 12
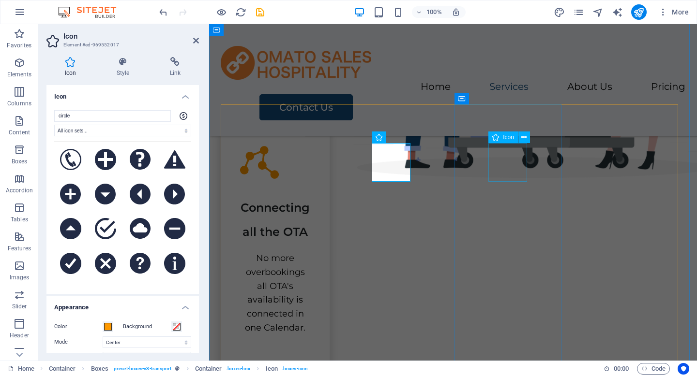
select select "xMidYMid"
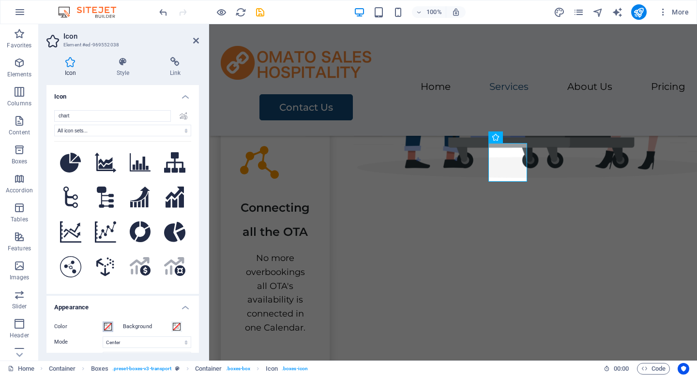
click at [110, 323] on span at bounding box center [108, 327] width 8 height 8
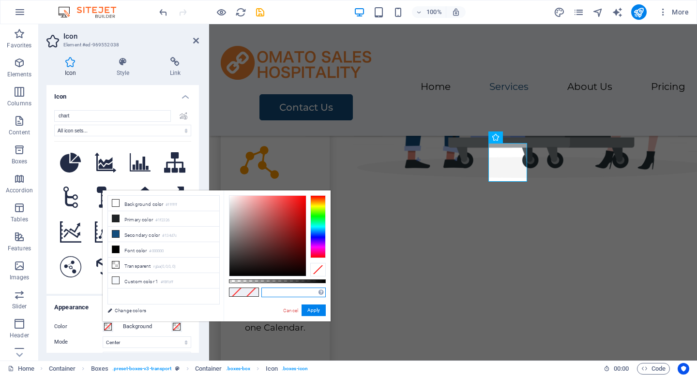
click at [285, 293] on input "text" at bounding box center [293, 293] width 64 height 10
paste input "#fe9900"
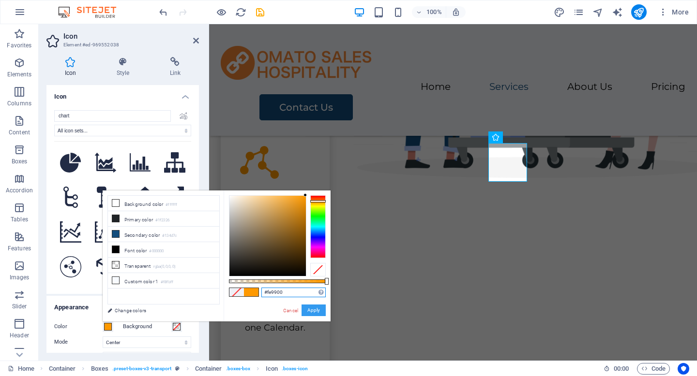
type input "#fe9900"
click at [316, 307] on button "Apply" at bounding box center [313, 311] width 24 height 12
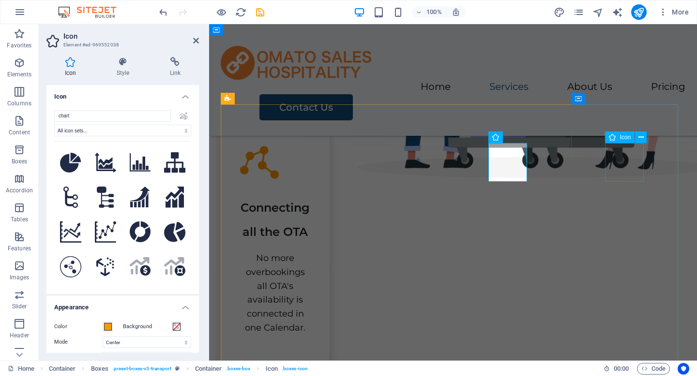
select select "xMidYMid"
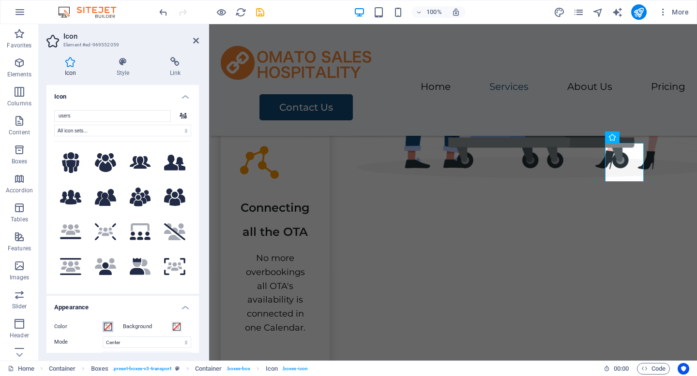
click at [107, 324] on span at bounding box center [108, 327] width 8 height 8
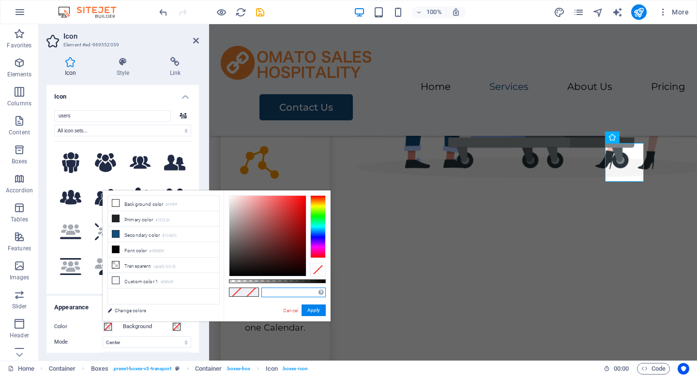
click at [271, 291] on input "text" at bounding box center [293, 293] width 64 height 10
paste input "#fe9900"
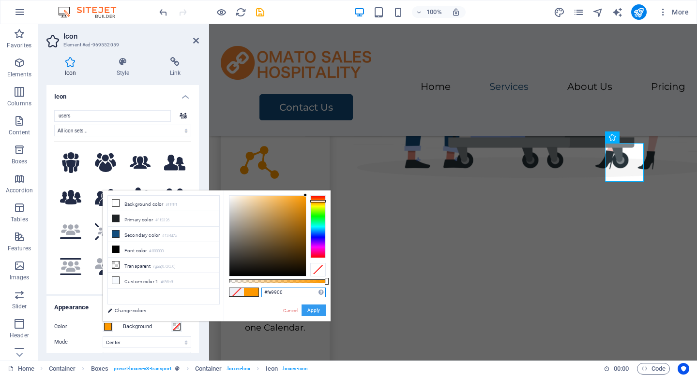
type input "#fe9900"
click at [320, 312] on button "Apply" at bounding box center [313, 311] width 24 height 12
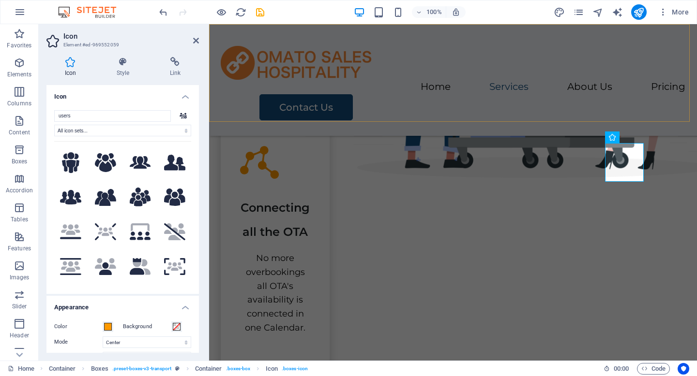
click at [556, 90] on div "Menu Home Services About Us Pricing Contact Us" at bounding box center [453, 80] width 488 height 112
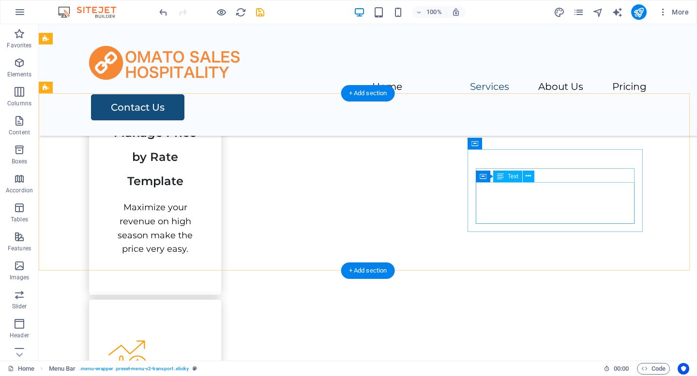
scroll to position [773, 0]
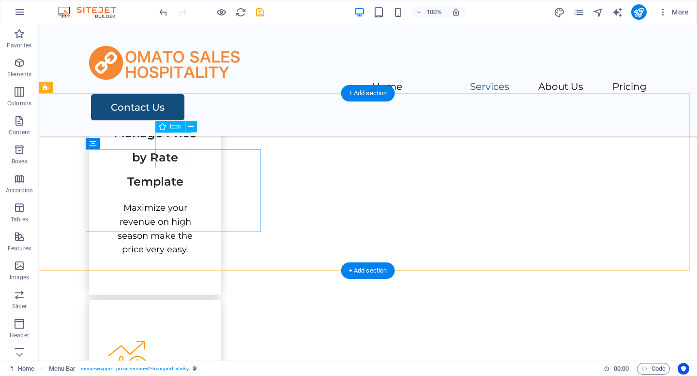
select select "icofont"
select select "xMidYMid"
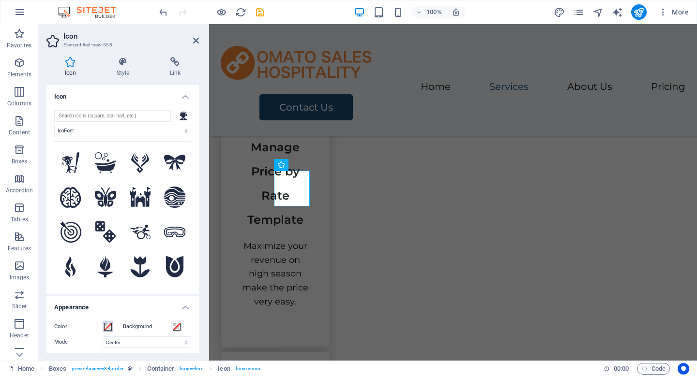
click at [112, 325] on button "Color" at bounding box center [108, 327] width 11 height 11
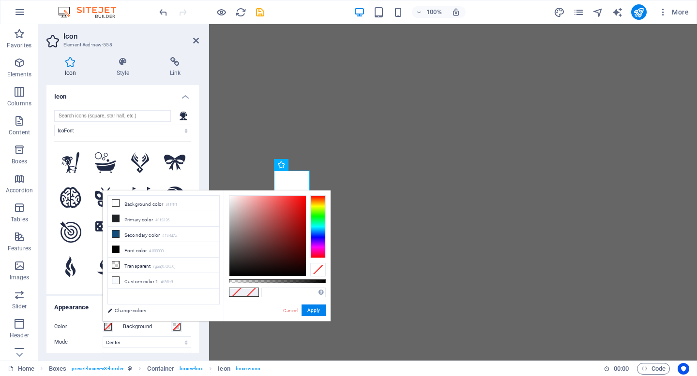
select select "icofont"
select select "xMidYMid"
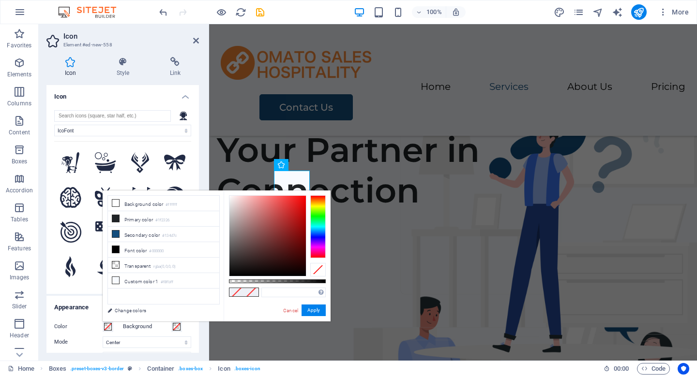
scroll to position [773, 0]
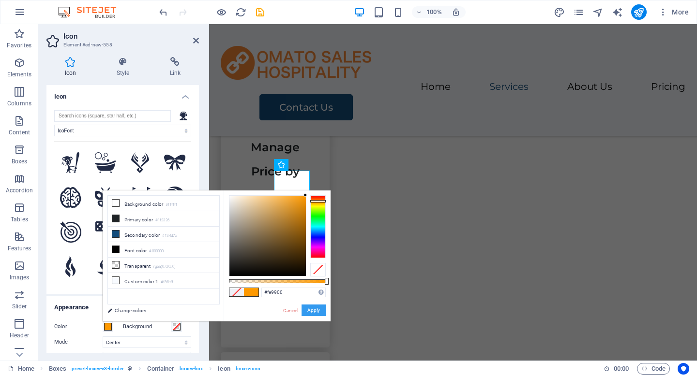
type input "#fe9900"
click at [317, 313] on button "Apply" at bounding box center [313, 311] width 24 height 12
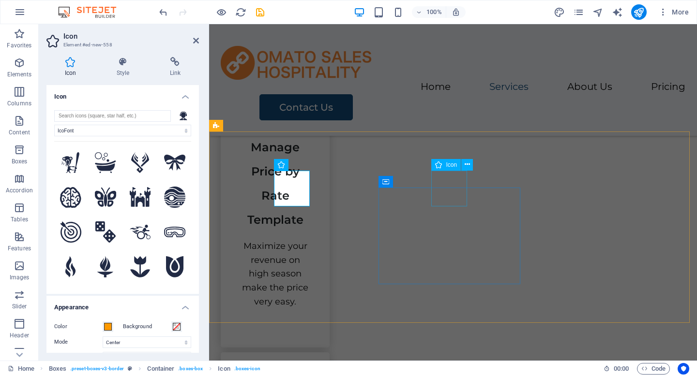
select select "icofont"
select select "xMidYMid"
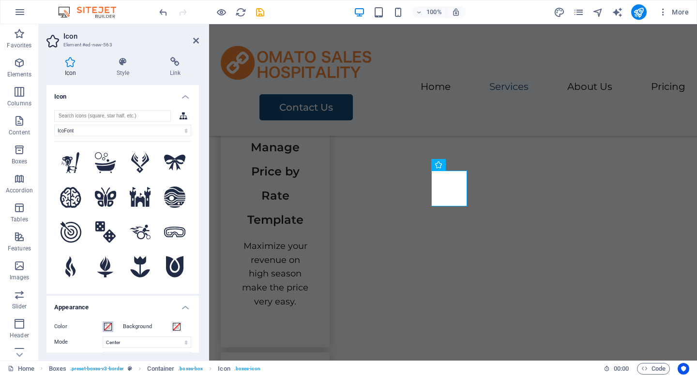
click at [107, 325] on span at bounding box center [108, 327] width 8 height 8
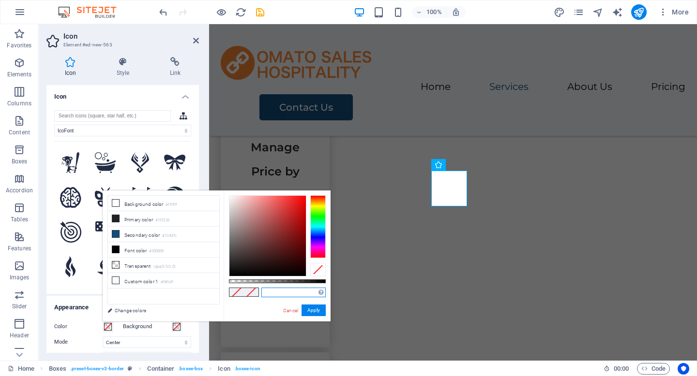
click at [293, 292] on input "text" at bounding box center [293, 293] width 64 height 10
paste input "#fe9900"
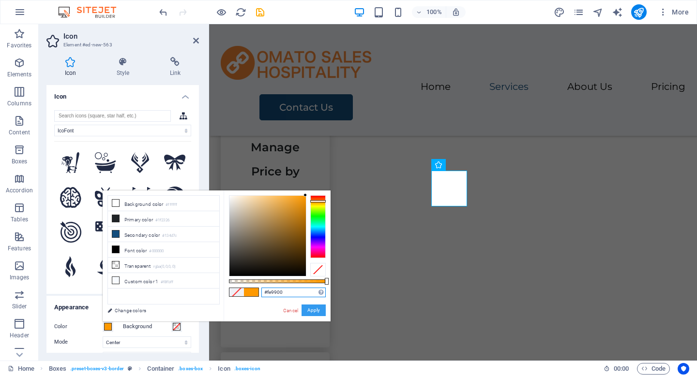
type input "#fe9900"
click at [325, 309] on button "Apply" at bounding box center [313, 311] width 24 height 12
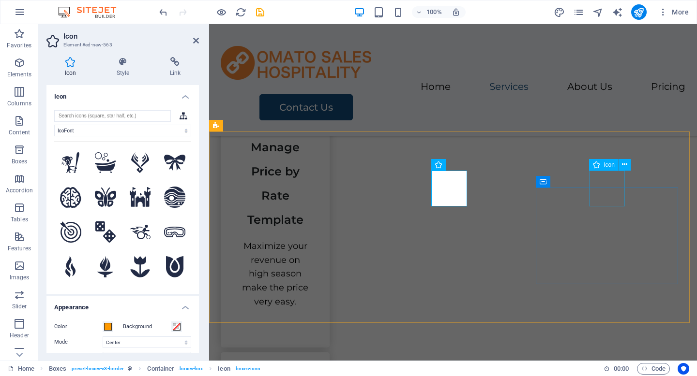
select select "xMidYMid"
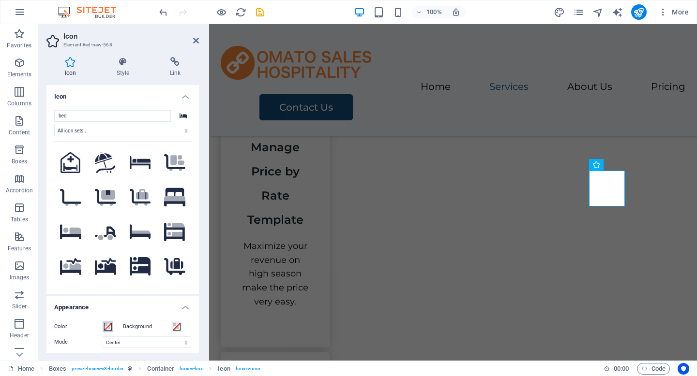
click at [109, 323] on span at bounding box center [108, 327] width 8 height 8
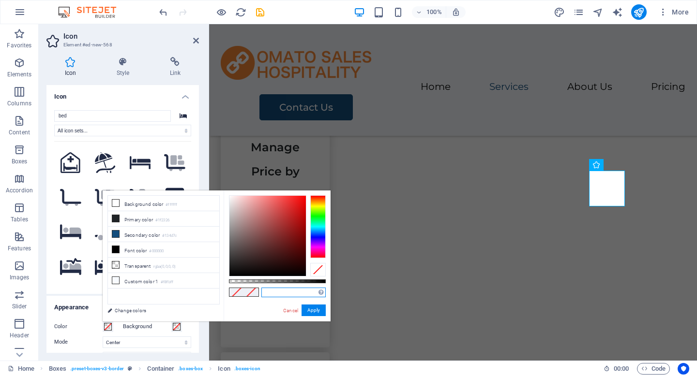
click at [280, 289] on input "text" at bounding box center [293, 293] width 64 height 10
paste input "#fe9900"
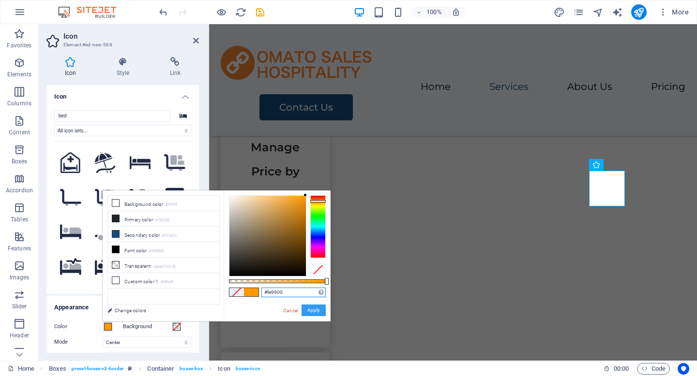
type input "#fe9900"
click at [315, 313] on button "Apply" at bounding box center [313, 311] width 24 height 12
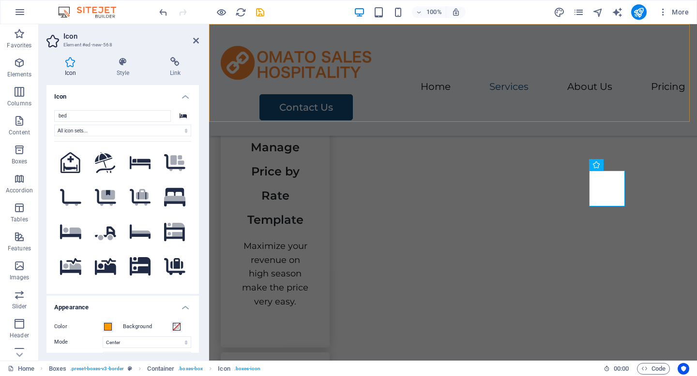
click at [610, 107] on div "Menu Home Services About Us Pricing Contact Us" at bounding box center [453, 80] width 488 height 112
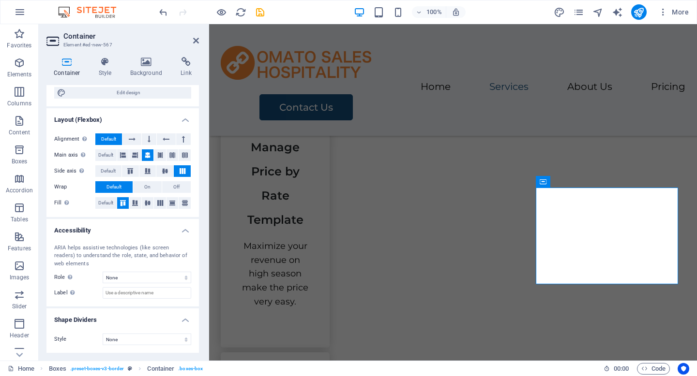
scroll to position [0, 0]
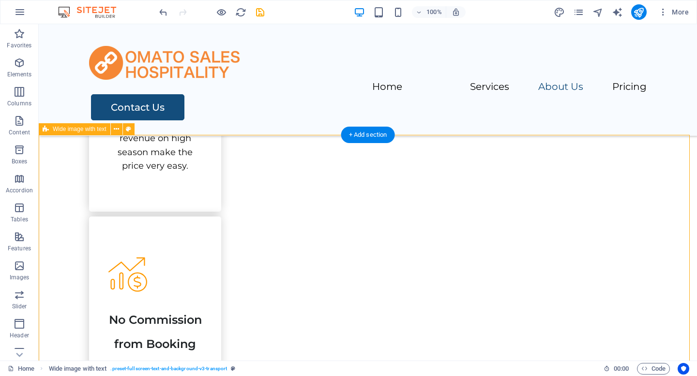
scroll to position [1009, 0]
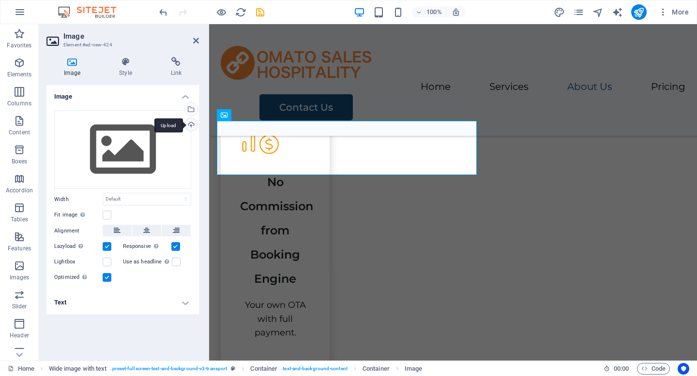
click at [191, 129] on div "Upload" at bounding box center [190, 126] width 15 height 15
click at [183, 110] on div "Select files from the file manager, stock photos, or upload file(s)" at bounding box center [151, 110] width 63 height 36
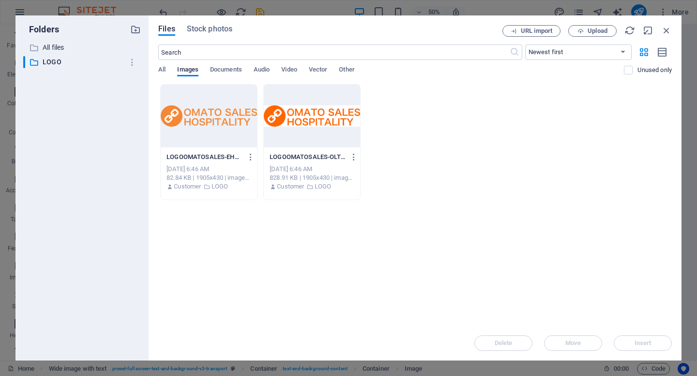
click at [237, 123] on div at bounding box center [209, 116] width 96 height 63
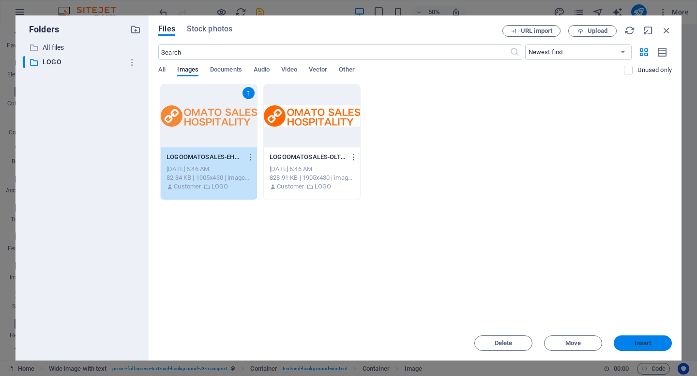
click at [655, 343] on span "Insert" at bounding box center [642, 344] width 50 height 6
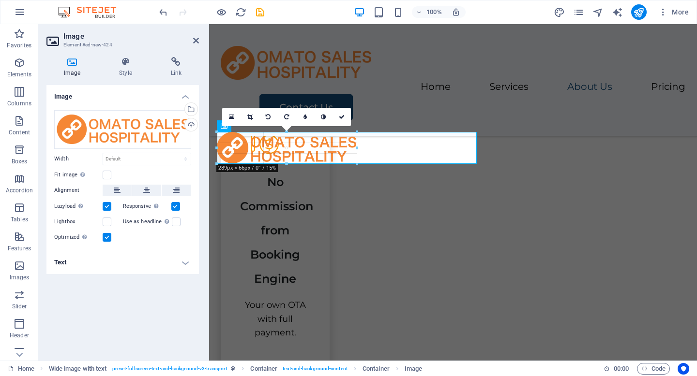
drag, startPoint x: 476, startPoint y: 176, endPoint x: 326, endPoint y: 151, distance: 152.1
select select "px"
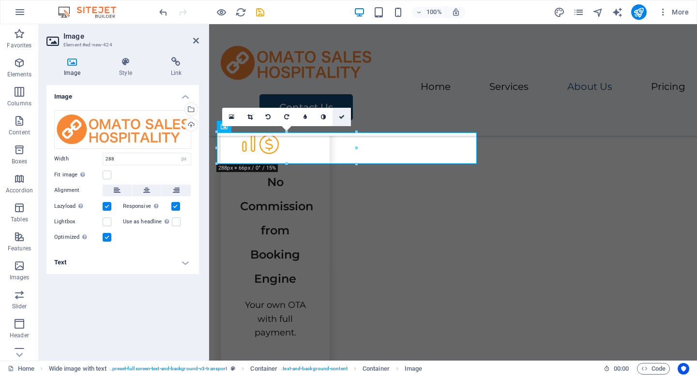
click at [341, 117] on icon at bounding box center [342, 117] width 6 height 6
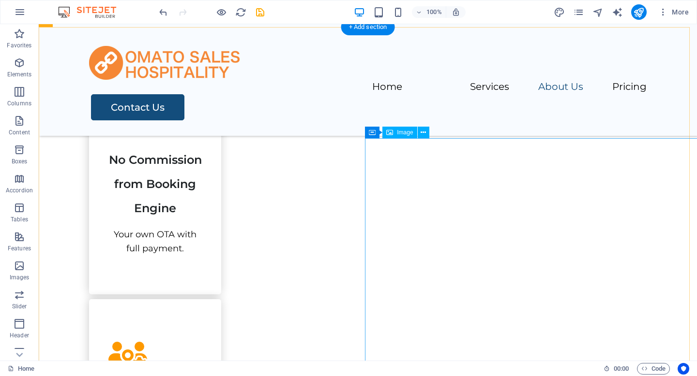
scroll to position [1015, 0]
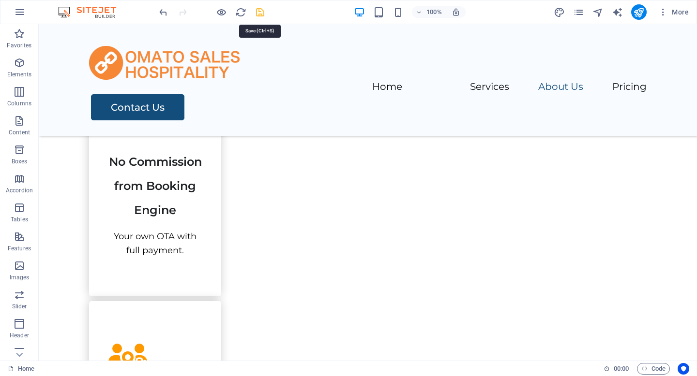
click at [263, 15] on icon "save" at bounding box center [260, 12] width 11 height 11
click at [646, 11] on button "publish" at bounding box center [638, 11] width 15 height 15
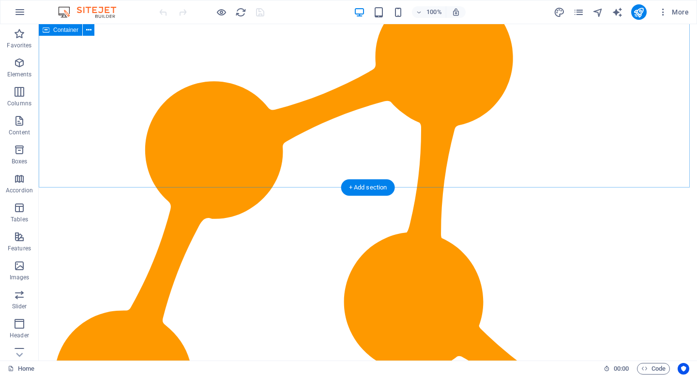
scroll to position [679, 0]
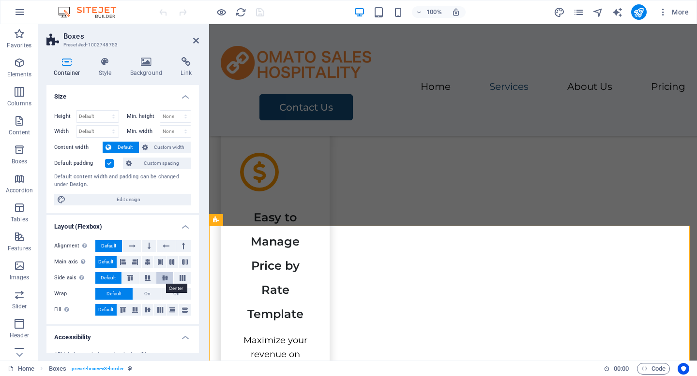
click at [163, 276] on icon at bounding box center [165, 278] width 12 height 6
click at [143, 277] on icon at bounding box center [148, 278] width 12 height 6
click at [179, 276] on icon at bounding box center [183, 278] width 12 height 6
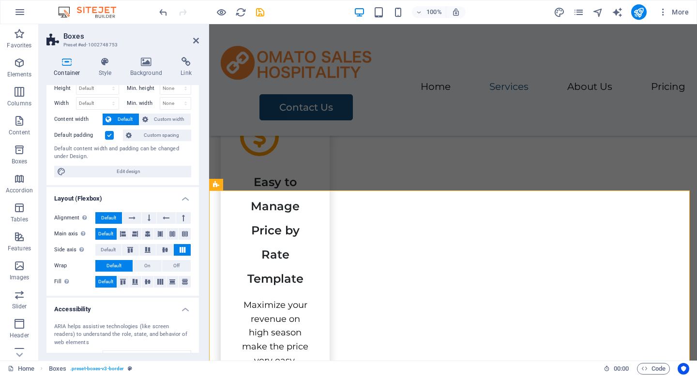
scroll to position [30, 0]
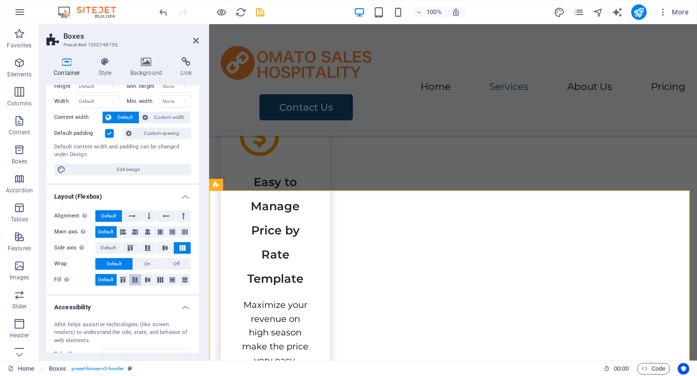
click at [132, 279] on icon at bounding box center [135, 280] width 12 height 6
click at [122, 280] on icon at bounding box center [123, 280] width 12 height 6
click at [159, 282] on icon at bounding box center [160, 280] width 12 height 6
click at [148, 233] on icon at bounding box center [148, 232] width 6 height 12
click at [134, 215] on icon at bounding box center [132, 217] width 7 height 12
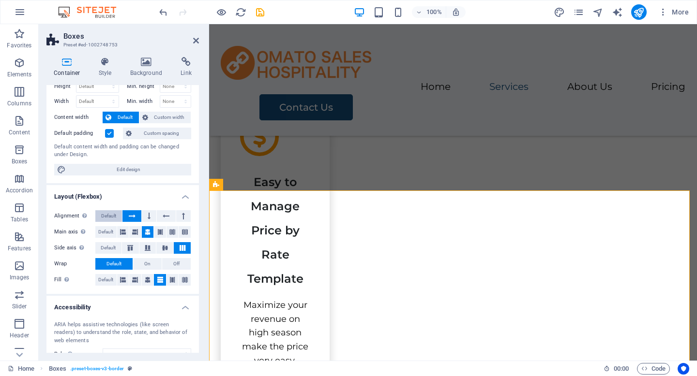
click at [109, 214] on span "Default" at bounding box center [108, 217] width 15 height 12
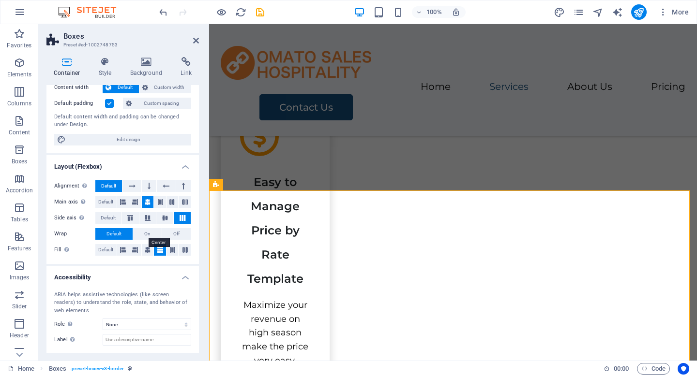
scroll to position [107, 0]
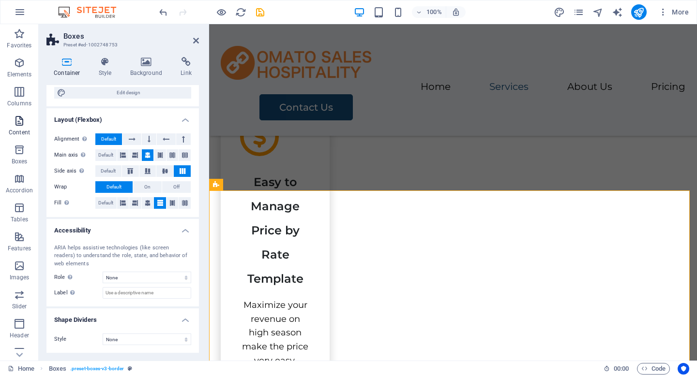
click at [20, 120] on icon "button" at bounding box center [20, 121] width 12 height 12
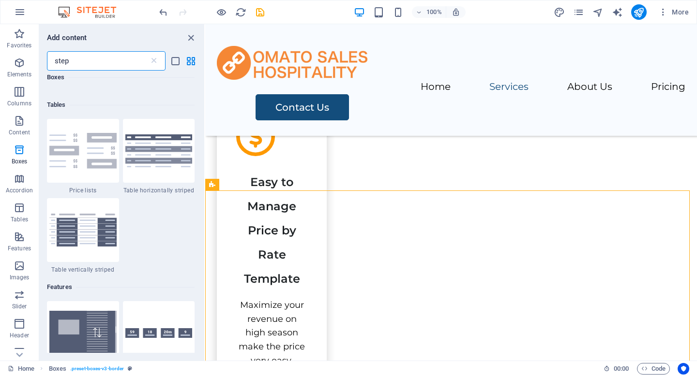
scroll to position [0, 0]
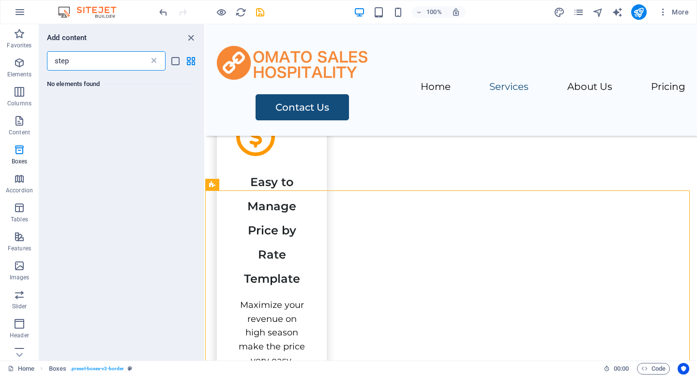
type input "step"
click at [156, 61] on icon at bounding box center [154, 61] width 10 height 10
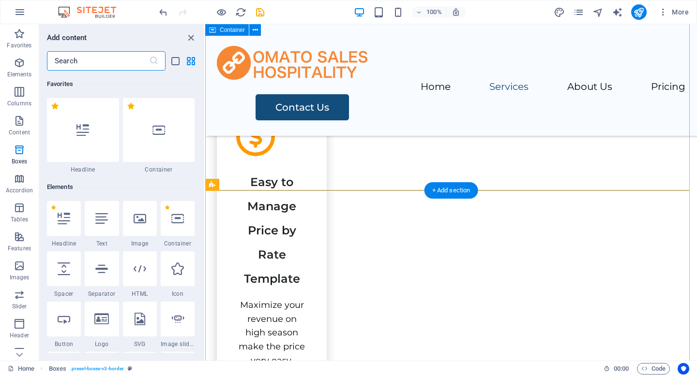
click at [554, 153] on div "Our Services Connecting all the OTA No more overbookings all OTA's availability…" at bounding box center [451, 361] width 492 height 1360
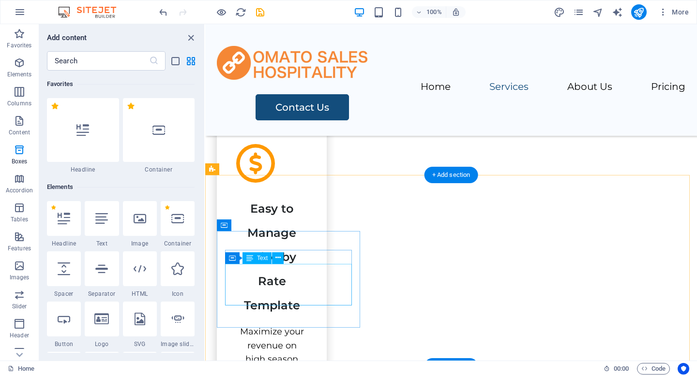
scroll to position [730, 0]
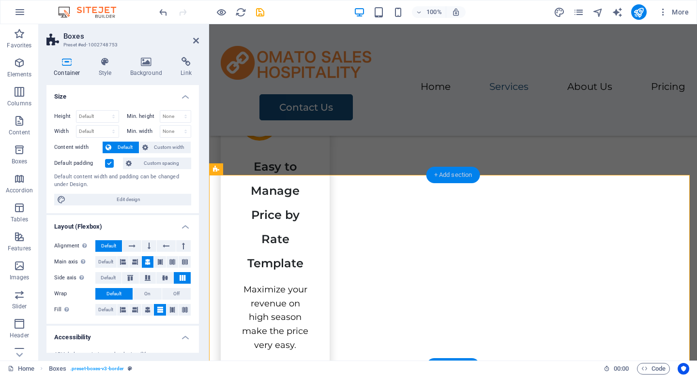
click at [444, 176] on div "+ Add section" at bounding box center [453, 175] width 54 height 16
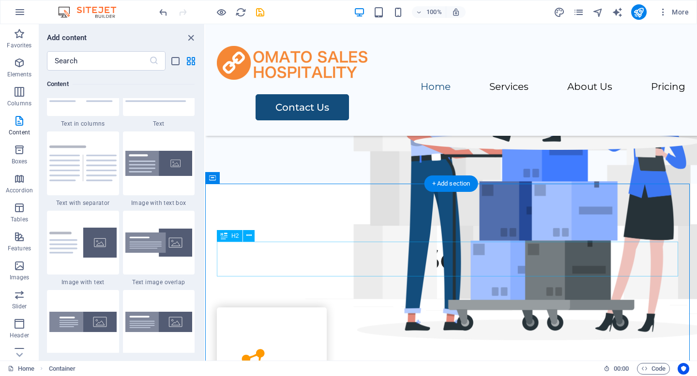
scroll to position [212, 0]
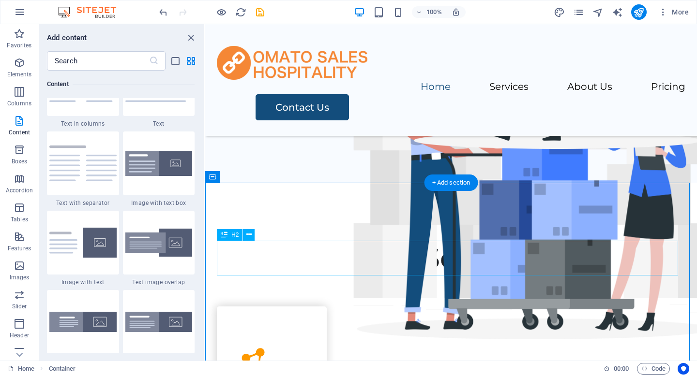
click at [465, 260] on div "Our Services" at bounding box center [451, 258] width 468 height 35
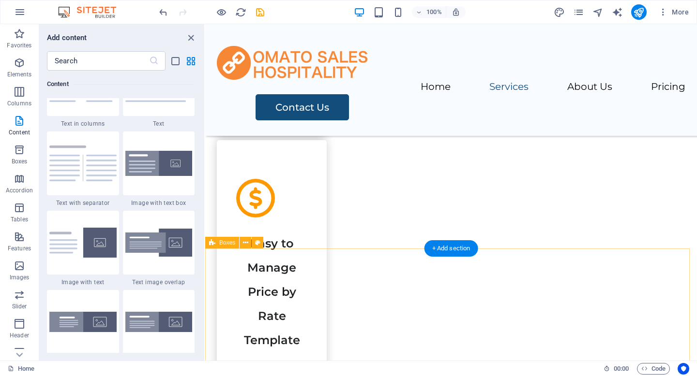
scroll to position [658, 0]
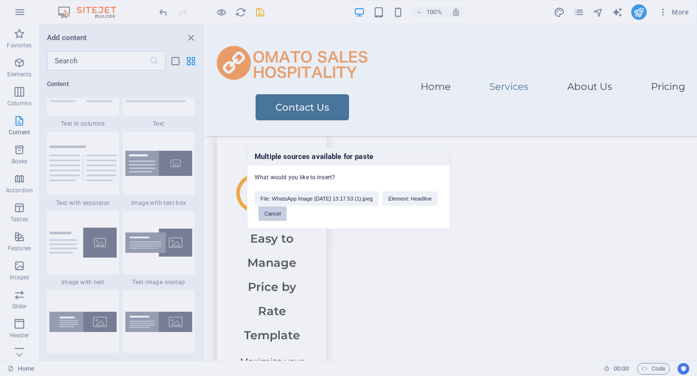
click at [286, 217] on button "Cancel" at bounding box center [272, 214] width 28 height 15
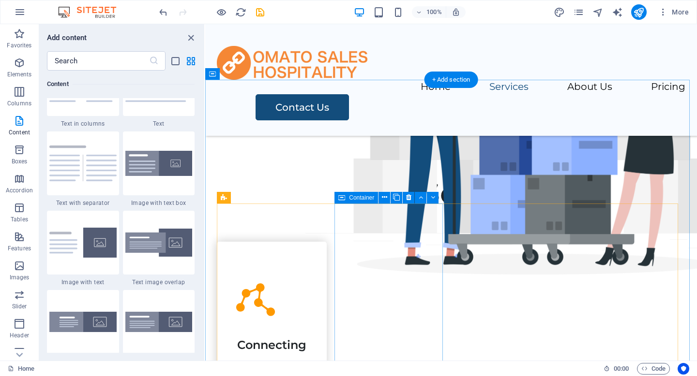
scroll to position [315, 0]
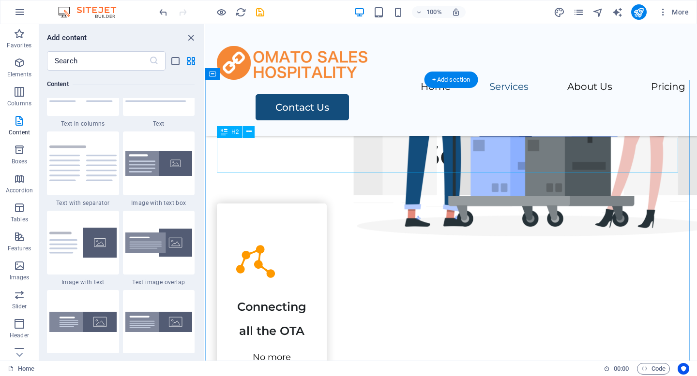
click at [443, 161] on div "Our Services" at bounding box center [451, 155] width 468 height 35
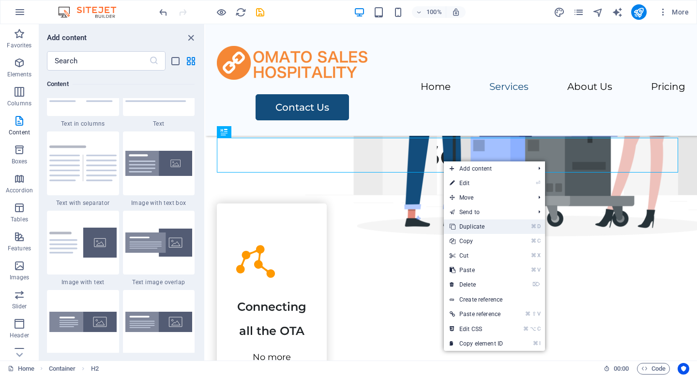
click at [467, 227] on link "⌘ D Duplicate" at bounding box center [476, 227] width 65 height 15
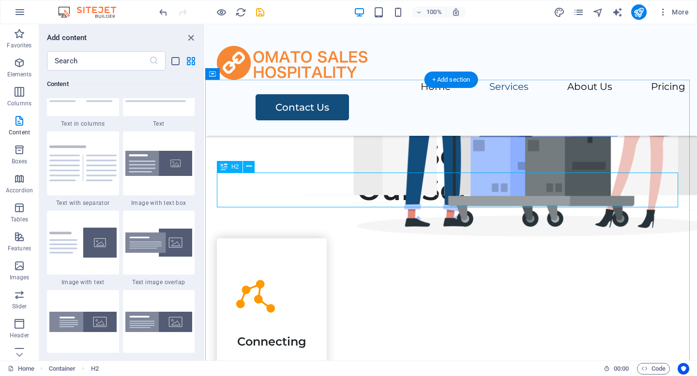
click at [470, 193] on div "Our Services" at bounding box center [451, 190] width 468 height 35
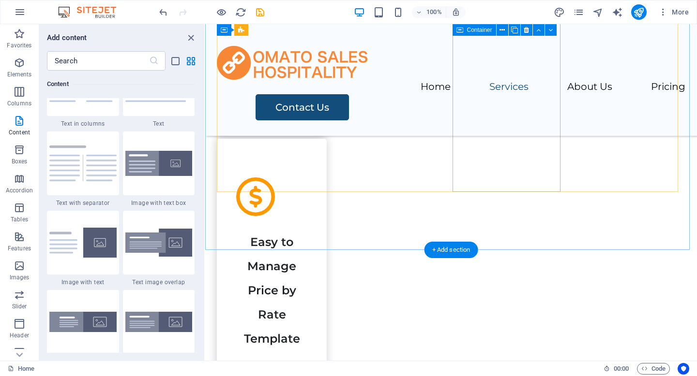
scroll to position [679, 0]
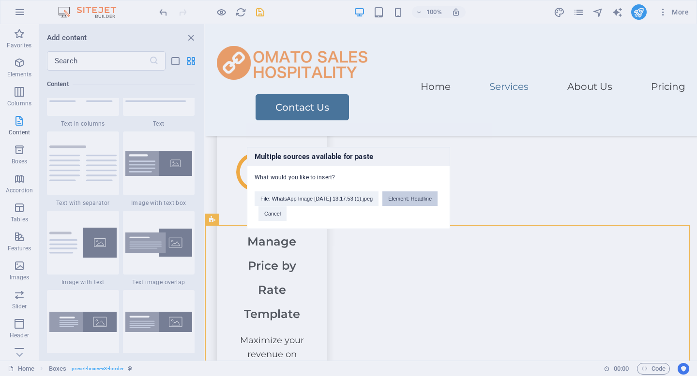
click at [382, 206] on button "Element: Headline" at bounding box center [409, 199] width 55 height 15
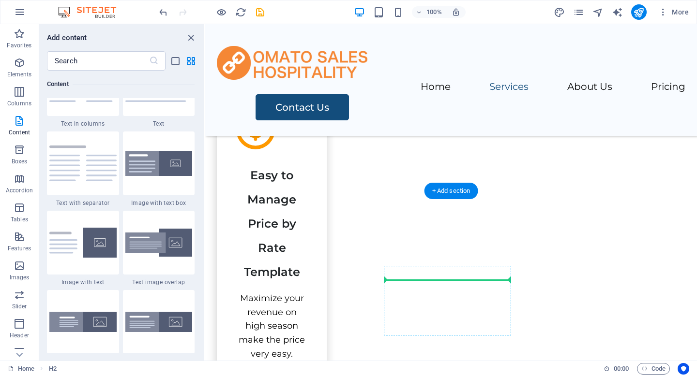
scroll to position [704, 0]
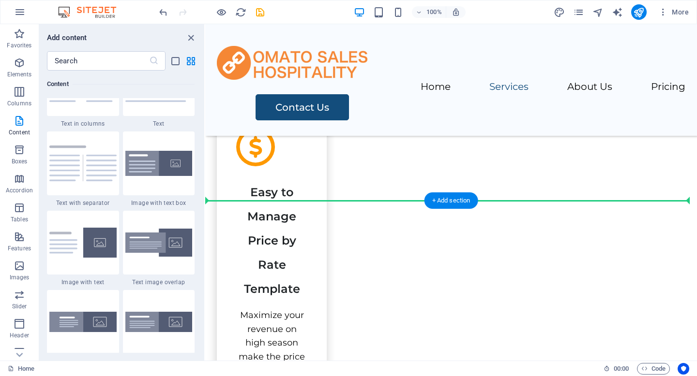
drag, startPoint x: 408, startPoint y: 251, endPoint x: 431, endPoint y: 155, distance: 98.8
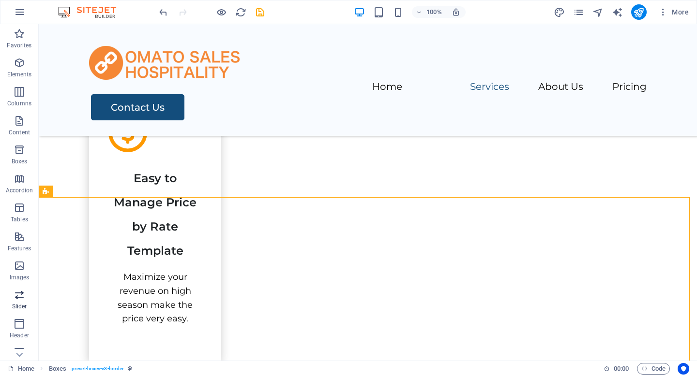
click at [23, 300] on icon "button" at bounding box center [20, 295] width 12 height 12
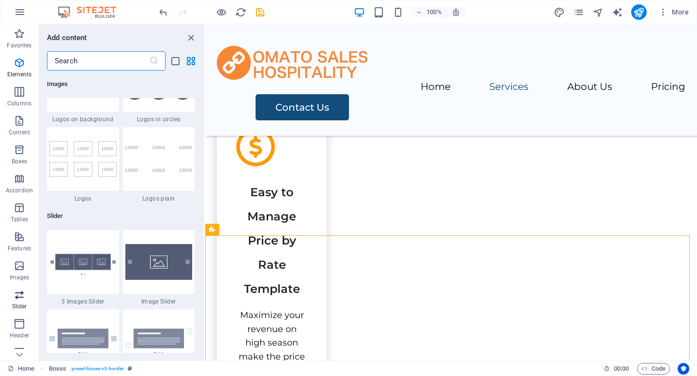
scroll to position [5486, 0]
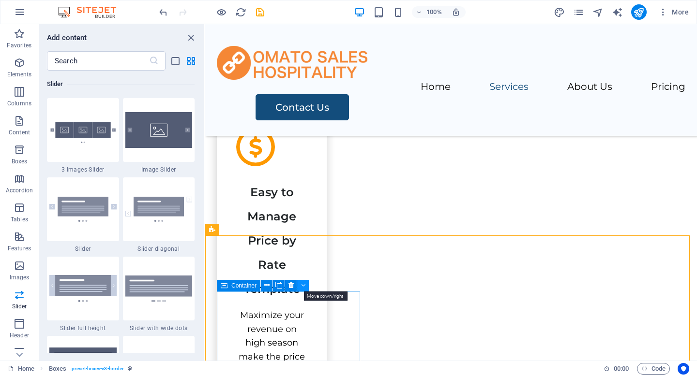
click at [306, 284] on button at bounding box center [303, 286] width 12 height 12
click at [303, 286] on icon at bounding box center [303, 286] width 4 height 10
click at [265, 288] on icon at bounding box center [266, 286] width 5 height 10
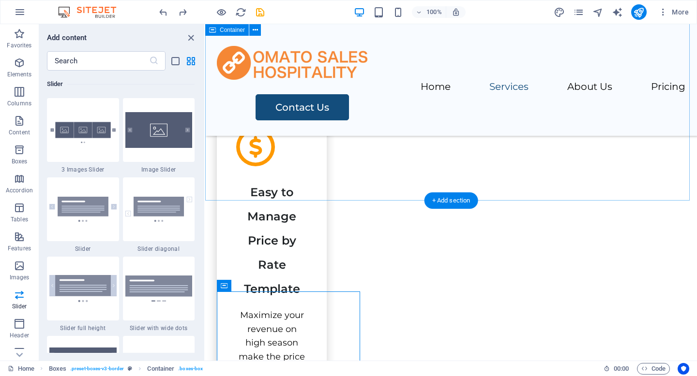
click at [444, 162] on div "Our Services Connecting all the OTA No more overbookings all OTA's availability…" at bounding box center [451, 371] width 492 height 1360
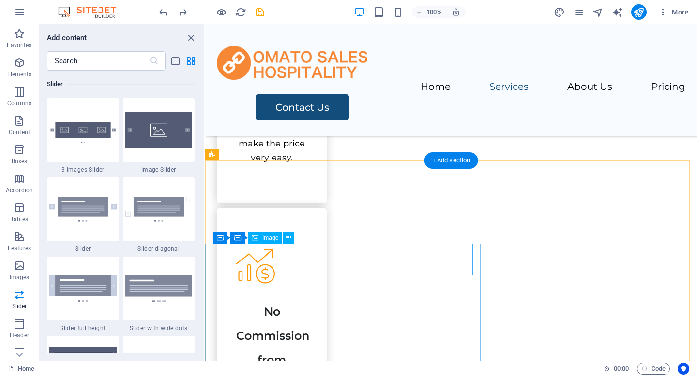
scroll to position [914, 0]
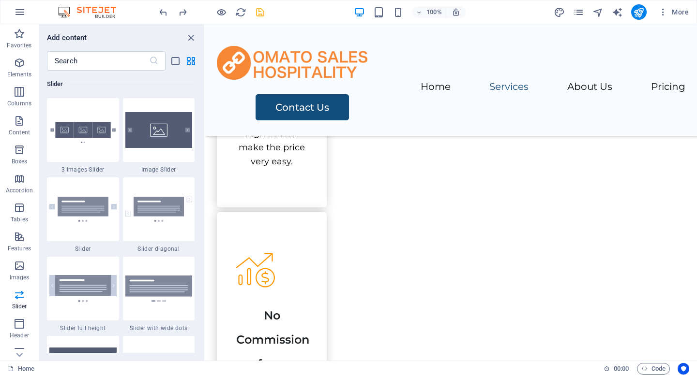
click at [262, 14] on icon "save" at bounding box center [260, 12] width 11 height 11
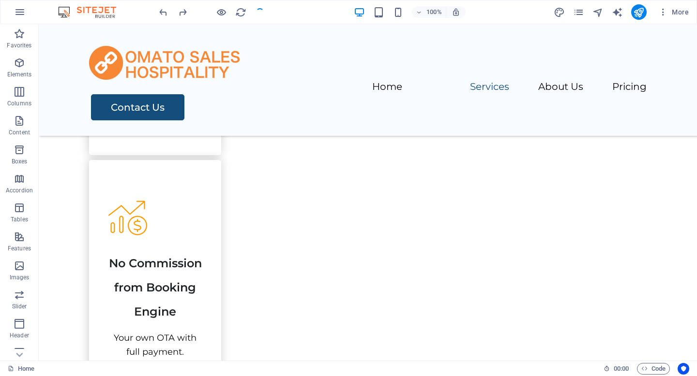
scroll to position [875, 0]
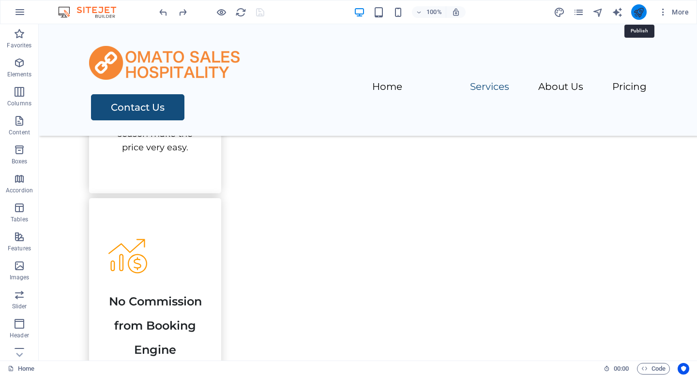
click at [639, 15] on icon "publish" at bounding box center [638, 12] width 11 height 11
